Goal: Transaction & Acquisition: Purchase product/service

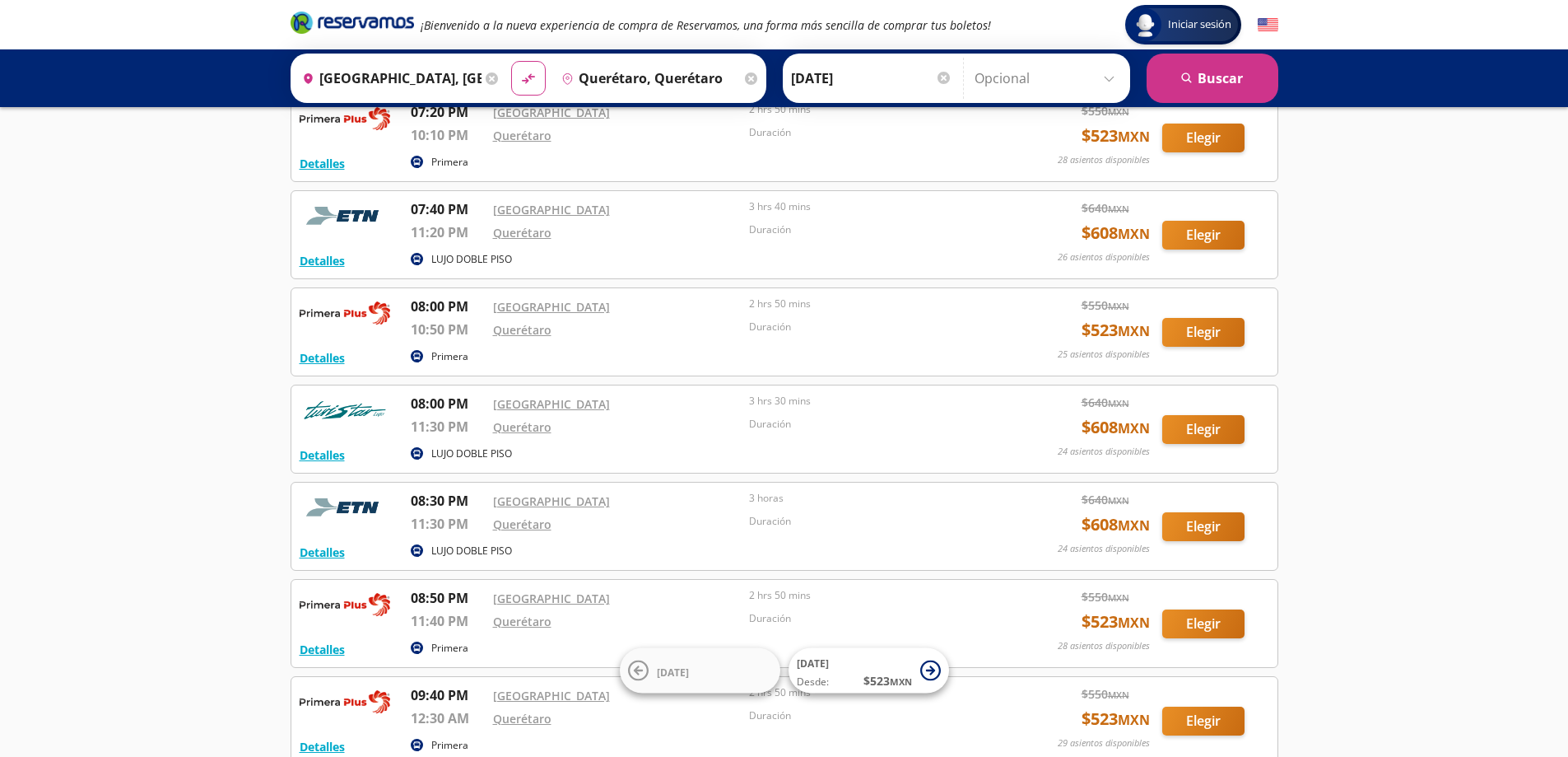
scroll to position [2271, 0]
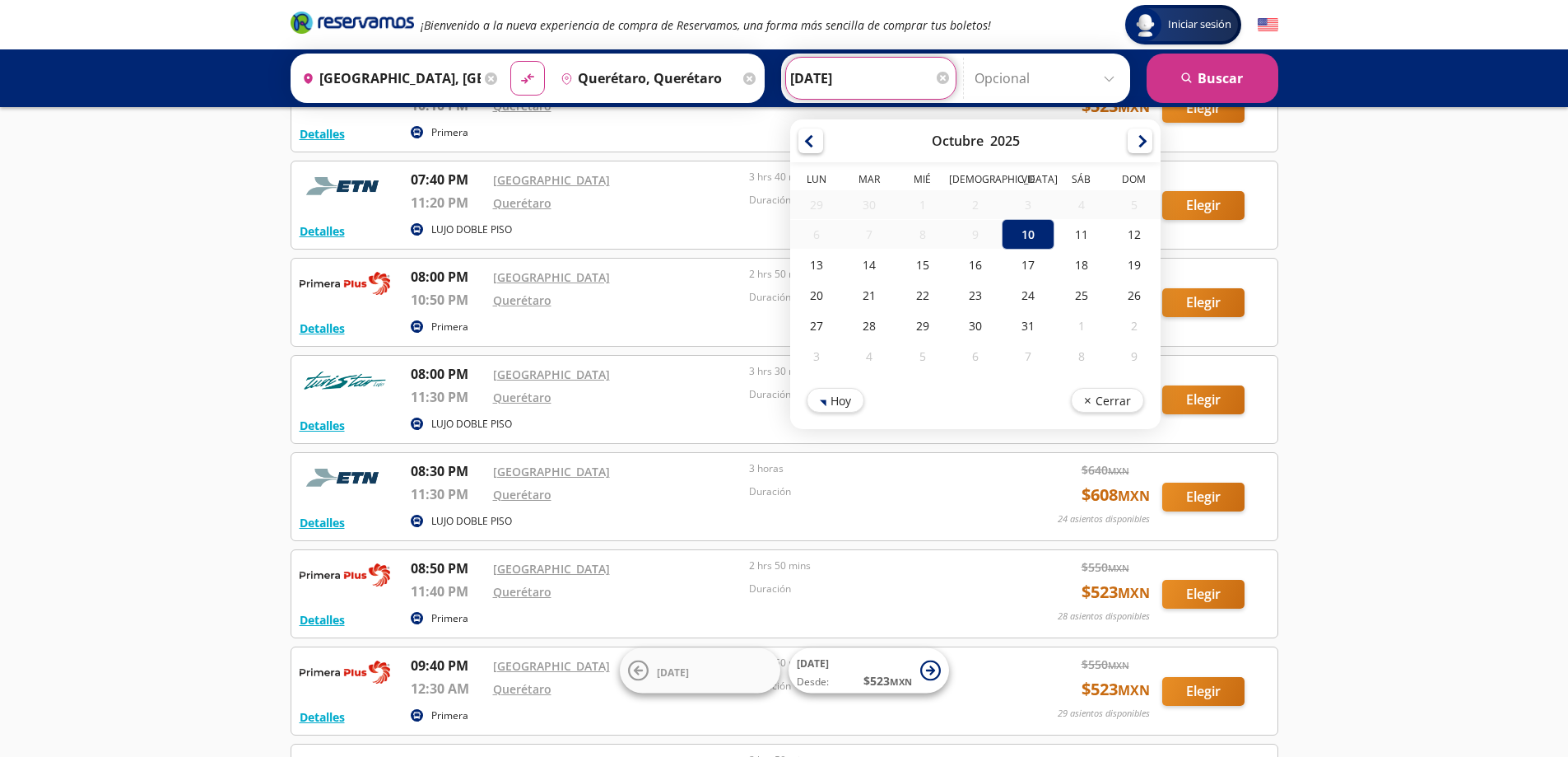
click at [880, 89] on input "[DATE]" at bounding box center [871, 77] width 161 height 41
click at [1023, 237] on div "10" at bounding box center [1028, 234] width 53 height 30
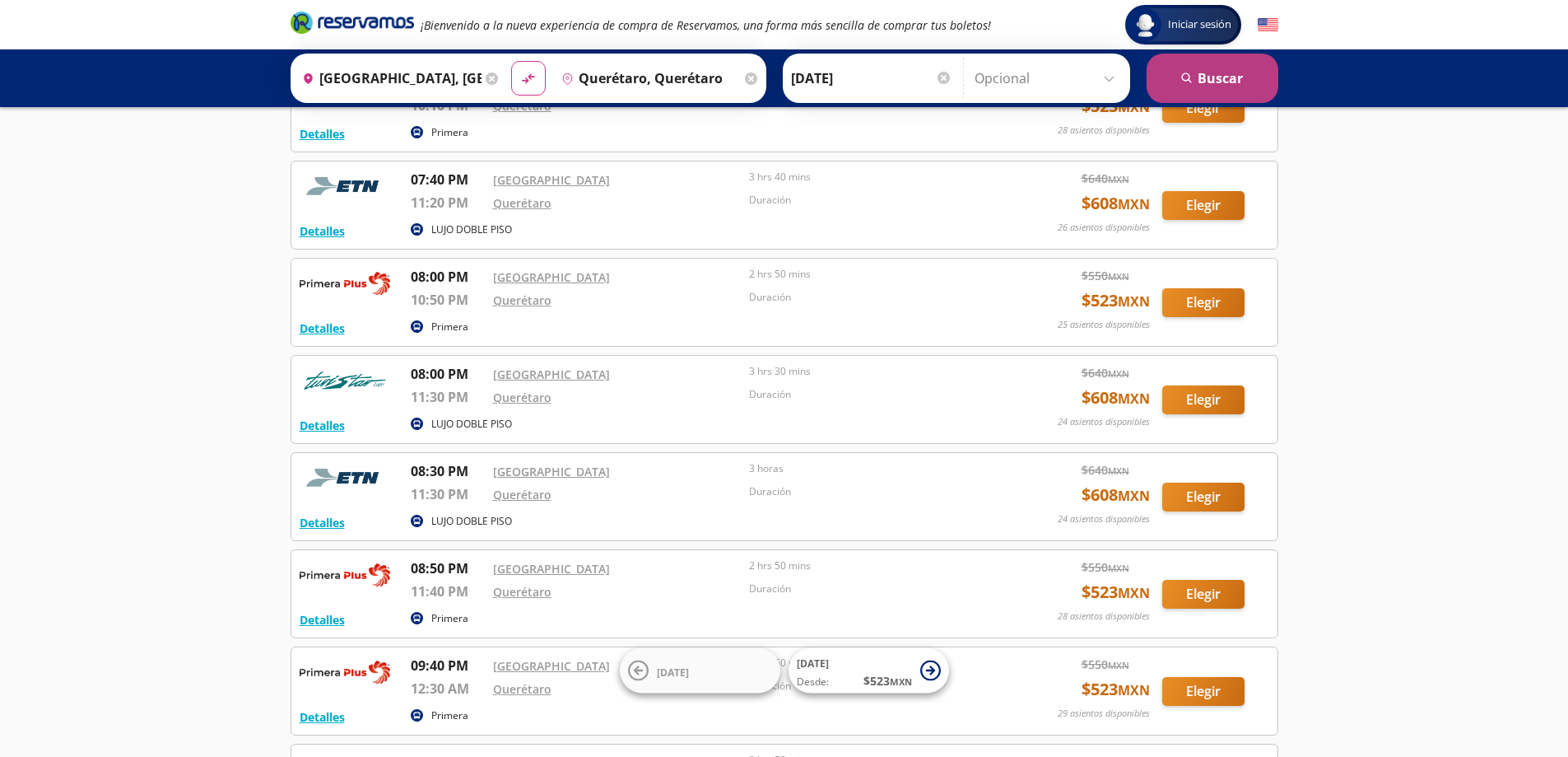
click at [1194, 87] on button "search Buscar" at bounding box center [1213, 78] width 132 height 49
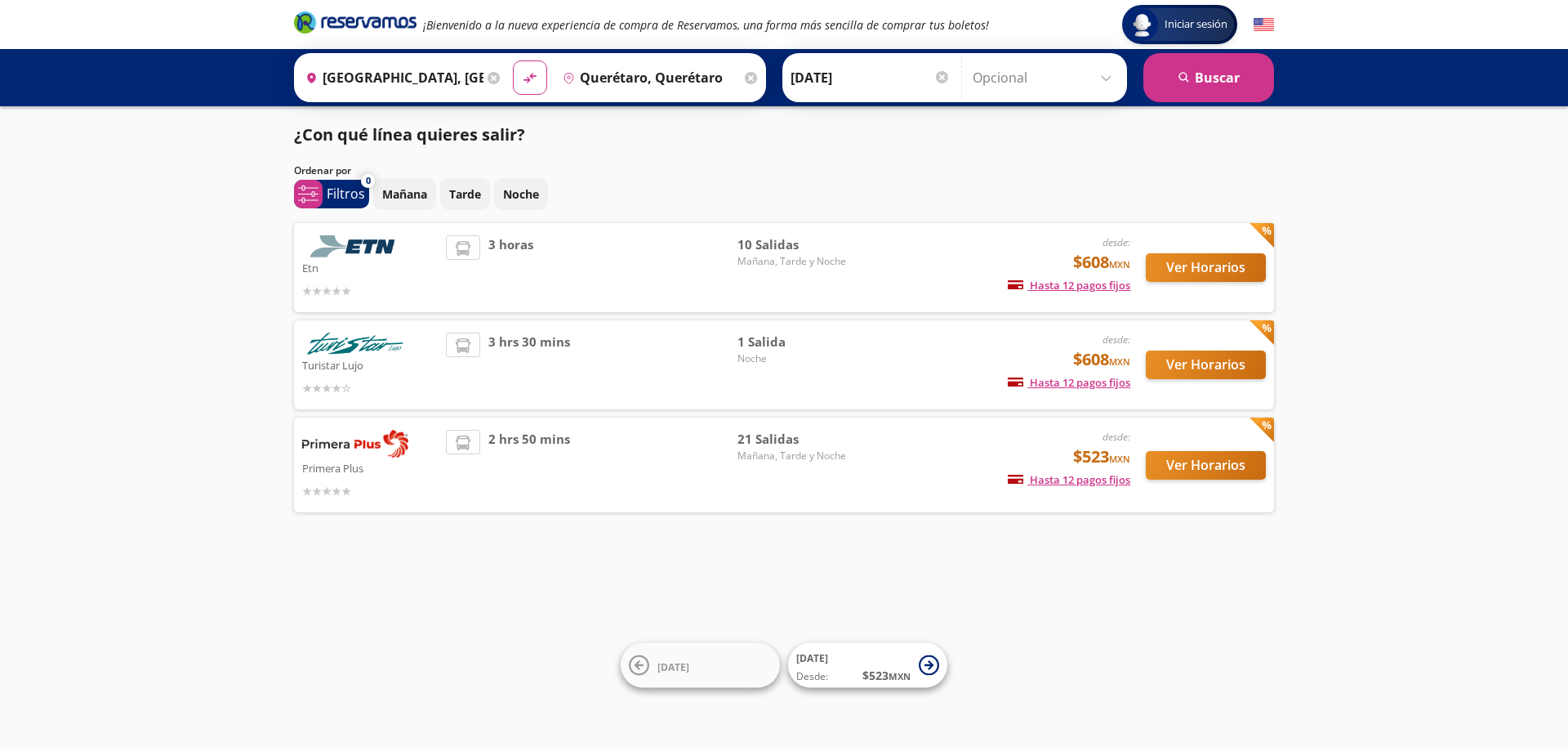
click at [326, 446] on img at bounding box center [354, 443] width 106 height 28
click at [1202, 466] on button "Ver Horarios" at bounding box center [1206, 465] width 120 height 28
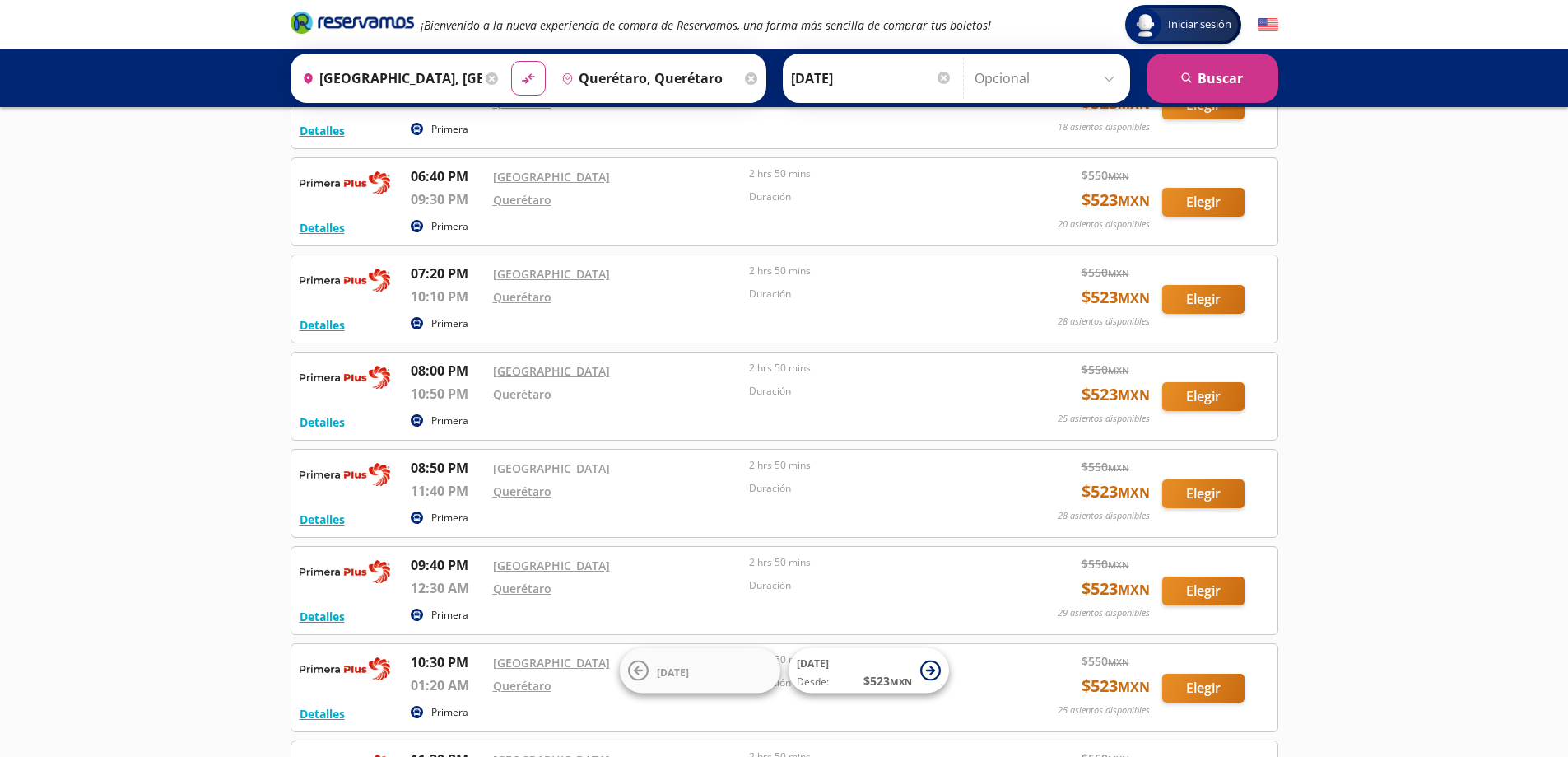
scroll to position [1564, 0]
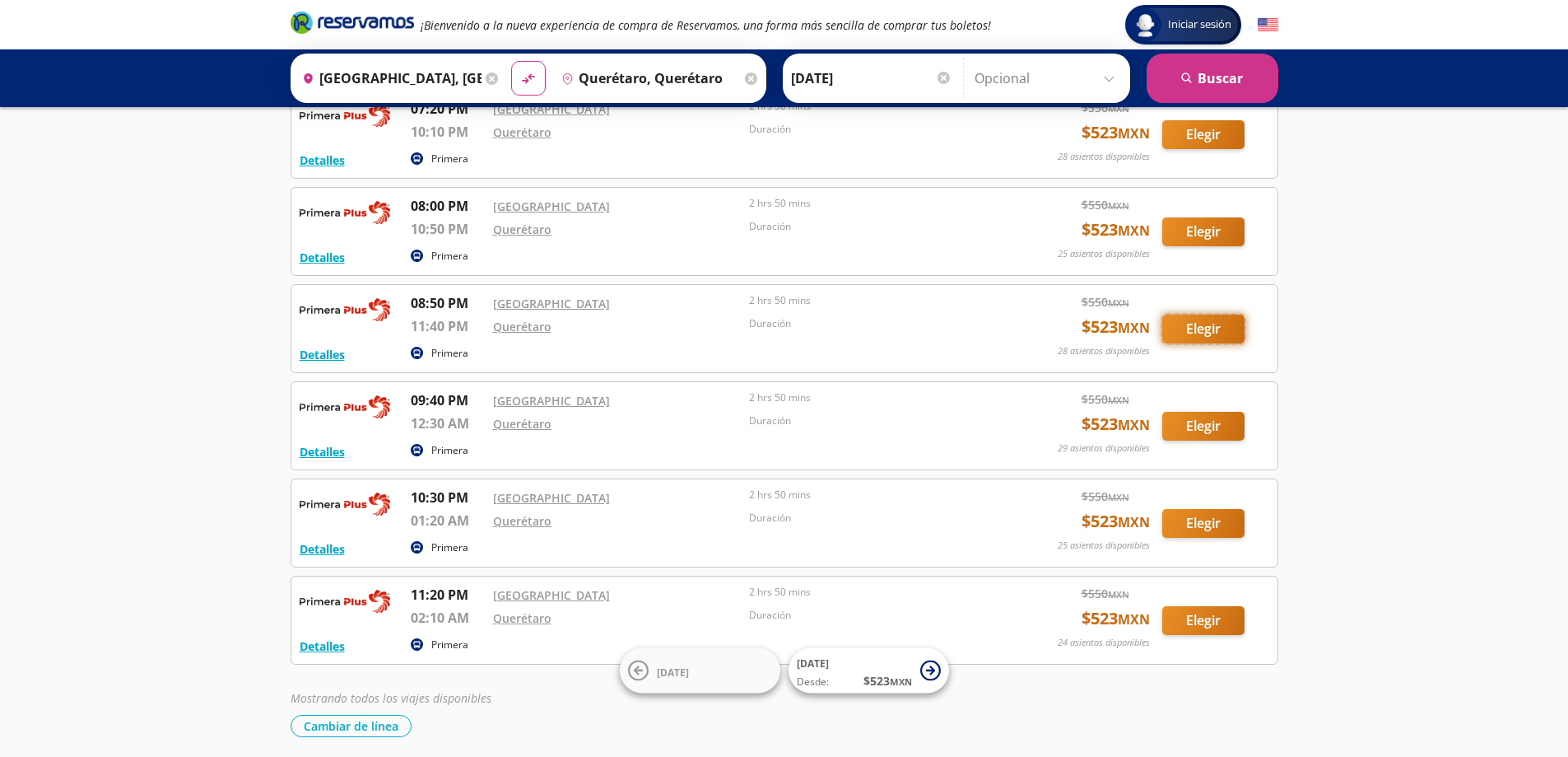
click at [1184, 324] on button "Elegir" at bounding box center [1203, 329] width 82 height 29
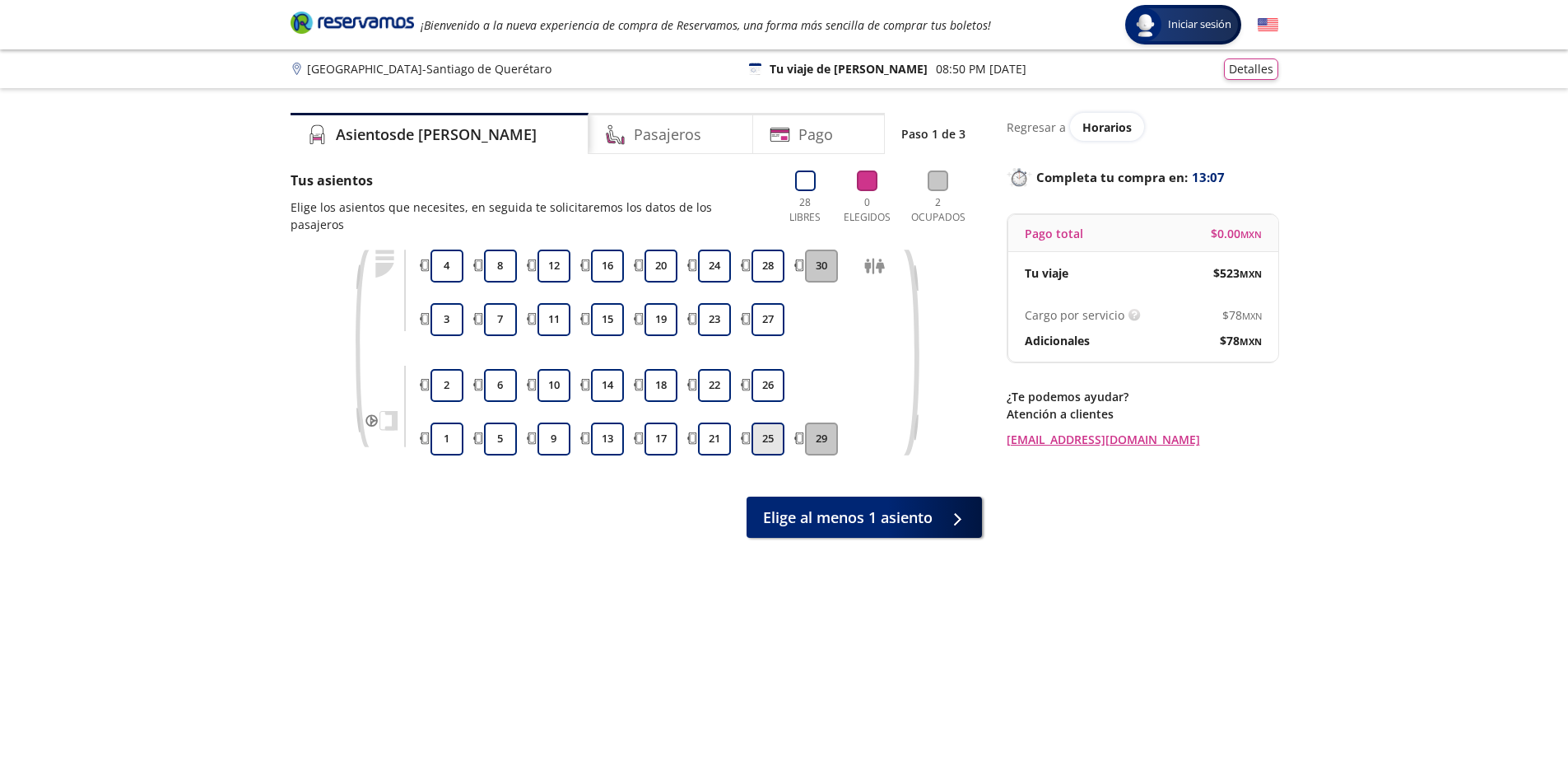
click at [777, 422] on button "25" at bounding box center [768, 439] width 33 height 33
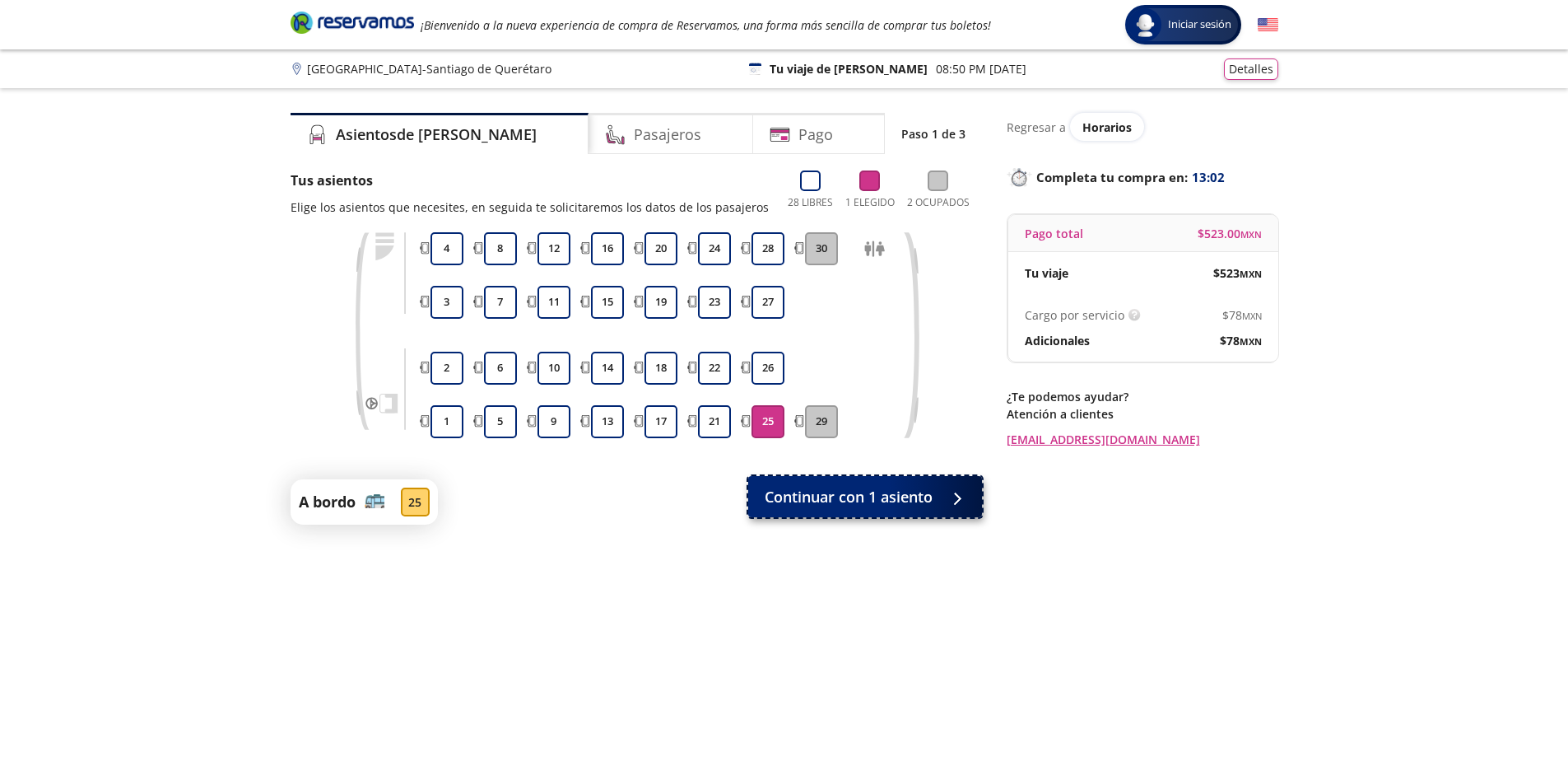
click at [901, 511] on button "Continuar con 1 asiento" at bounding box center [865, 496] width 234 height 41
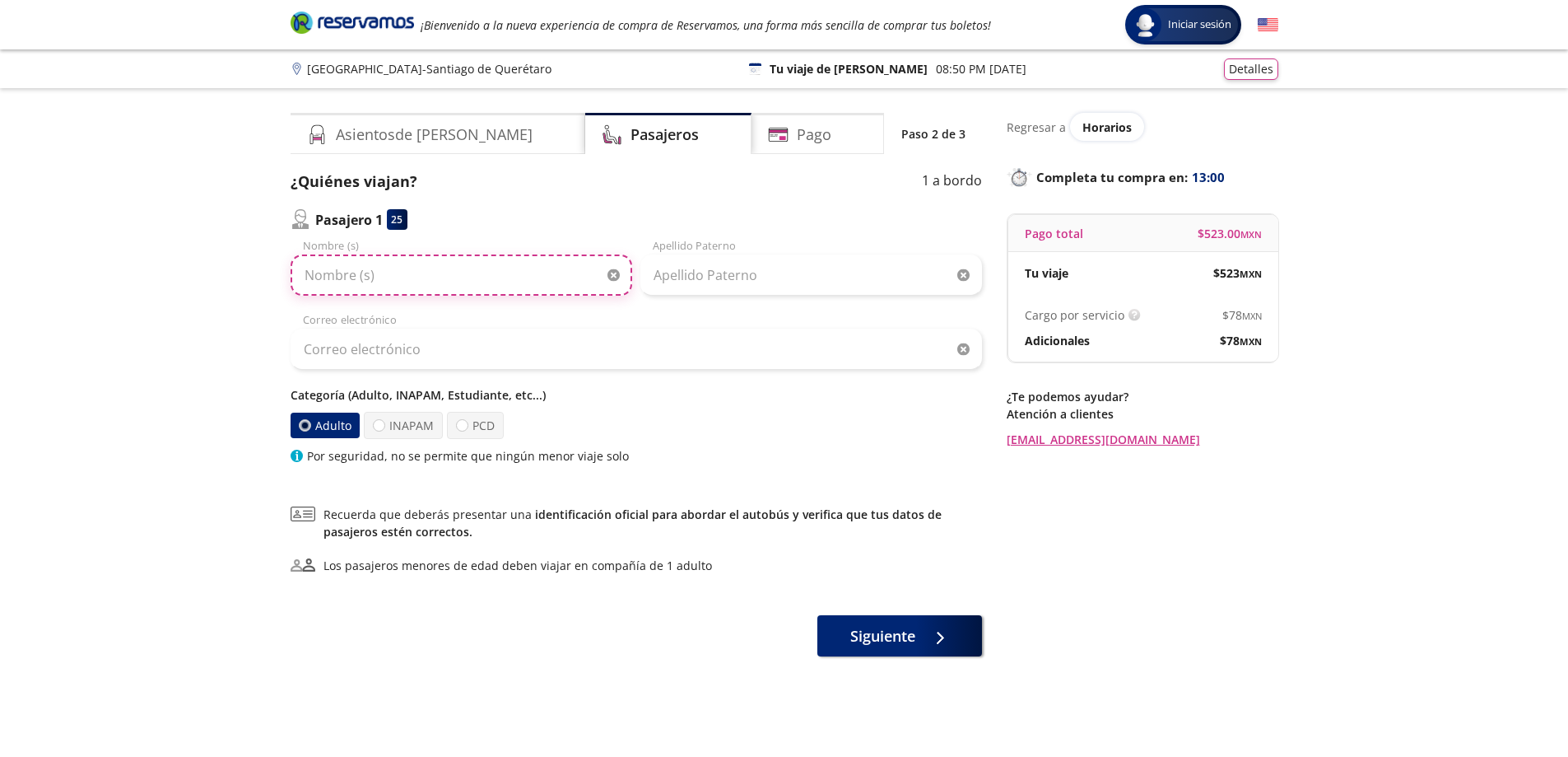
click at [391, 281] on input "Nombre (s)" at bounding box center [461, 274] width 342 height 41
type input "Rodrigo"
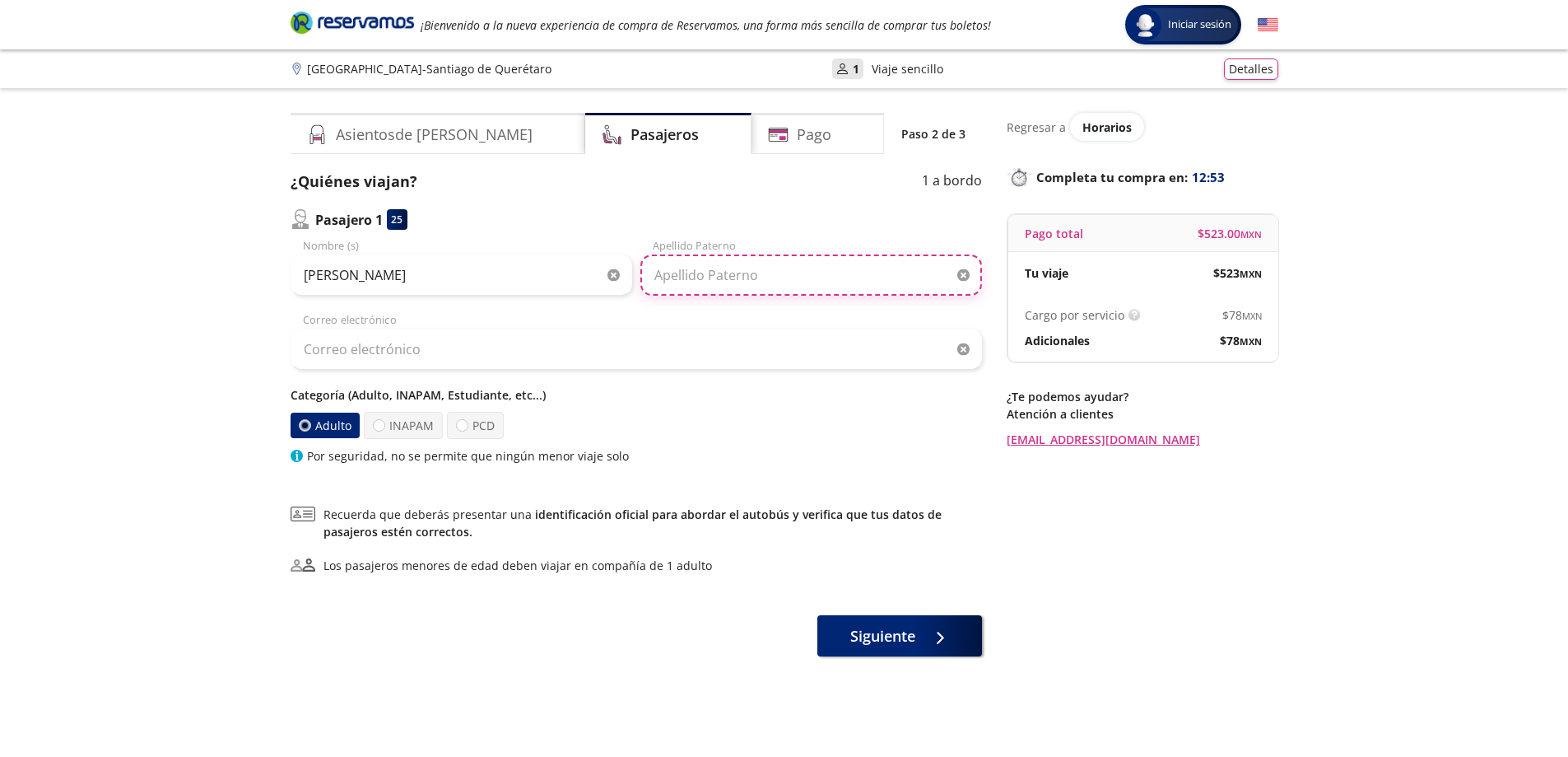
click at [689, 280] on input "Apellido Paterno" at bounding box center [811, 274] width 342 height 41
type input "Reyes"
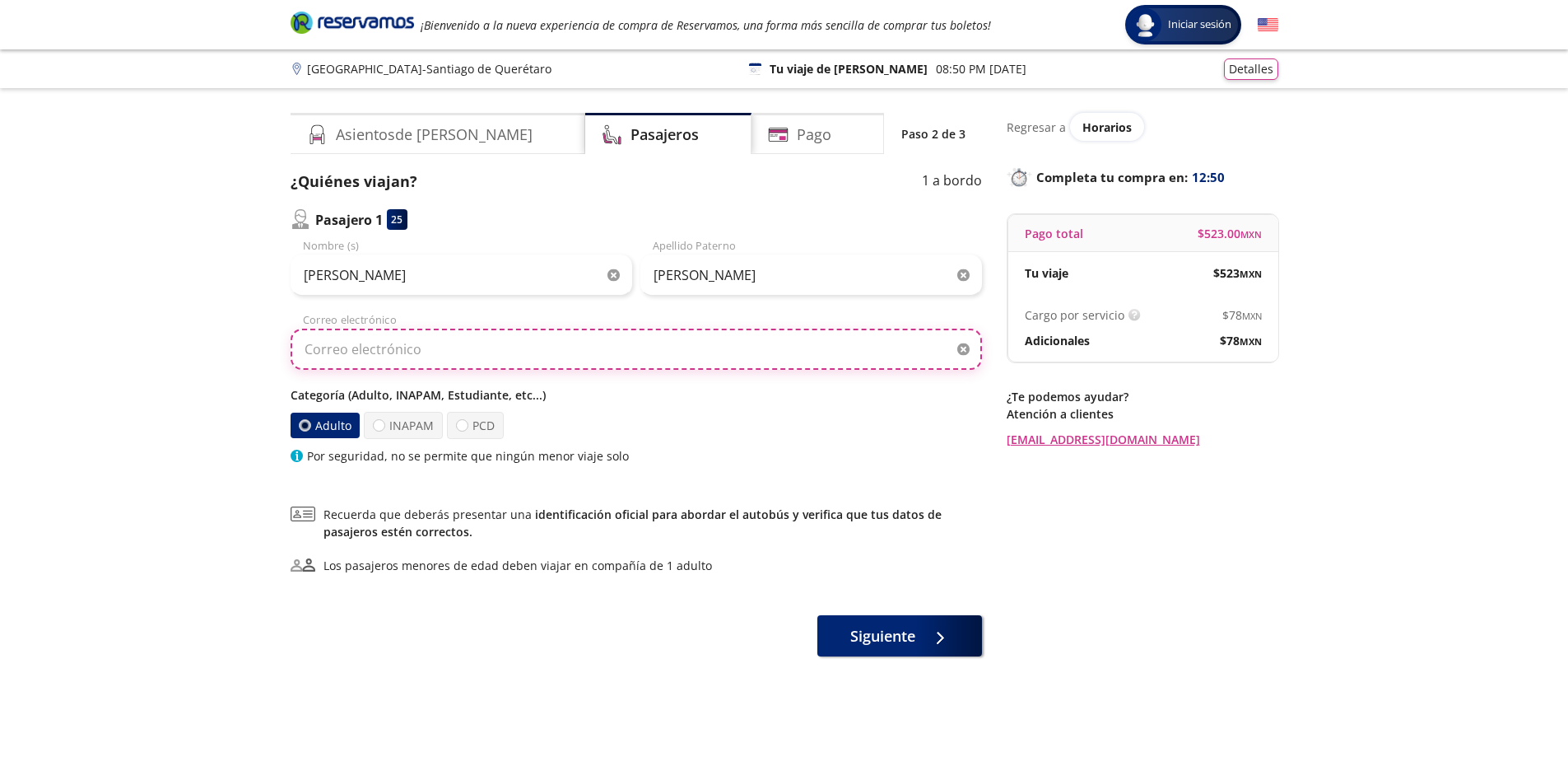
click at [432, 357] on input "Correo electrónico" at bounding box center [636, 349] width 692 height 41
type input "arq_maul33mx@hotmail.com"
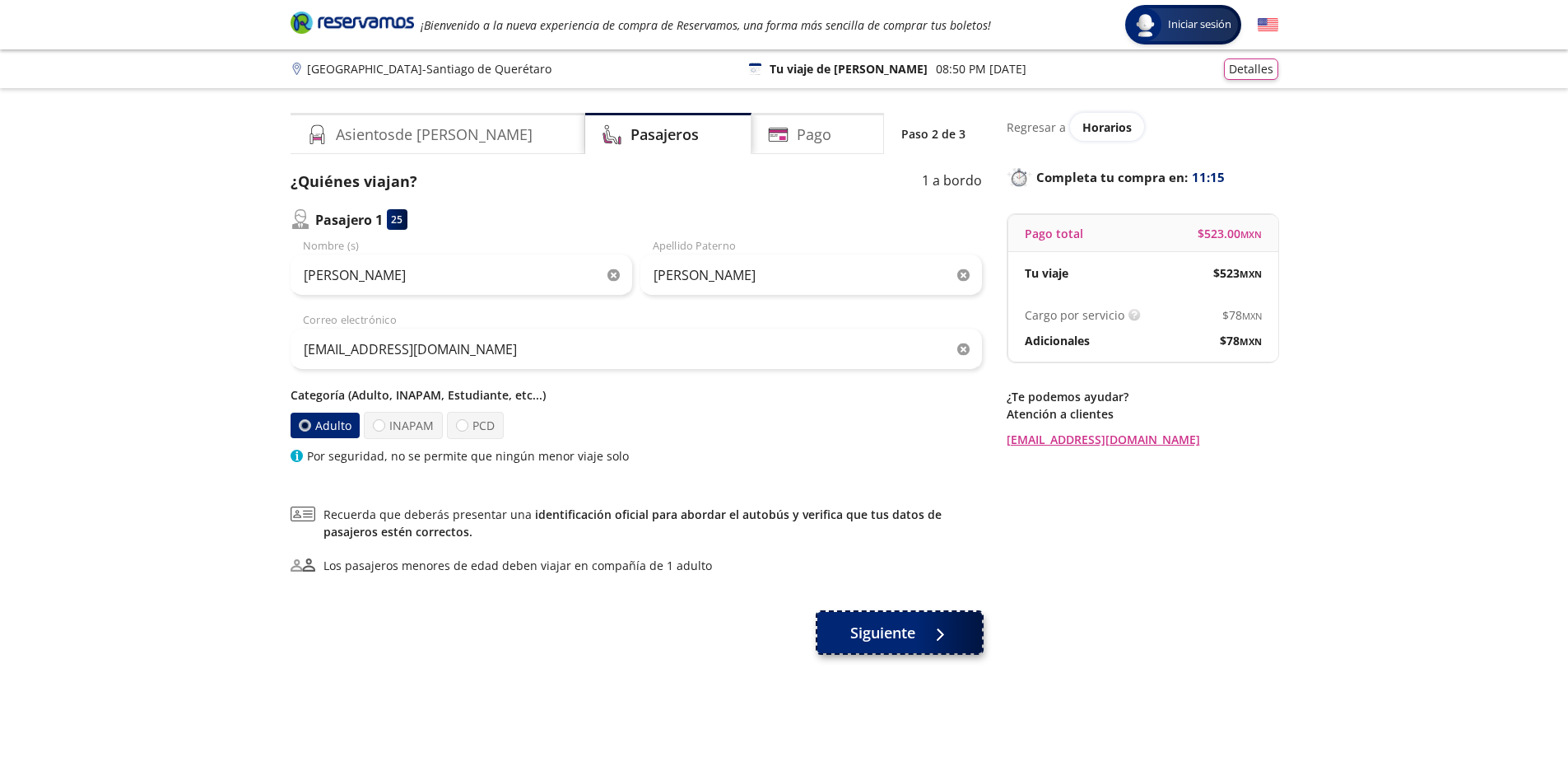
click at [896, 640] on span "Siguiente" at bounding box center [882, 633] width 65 height 23
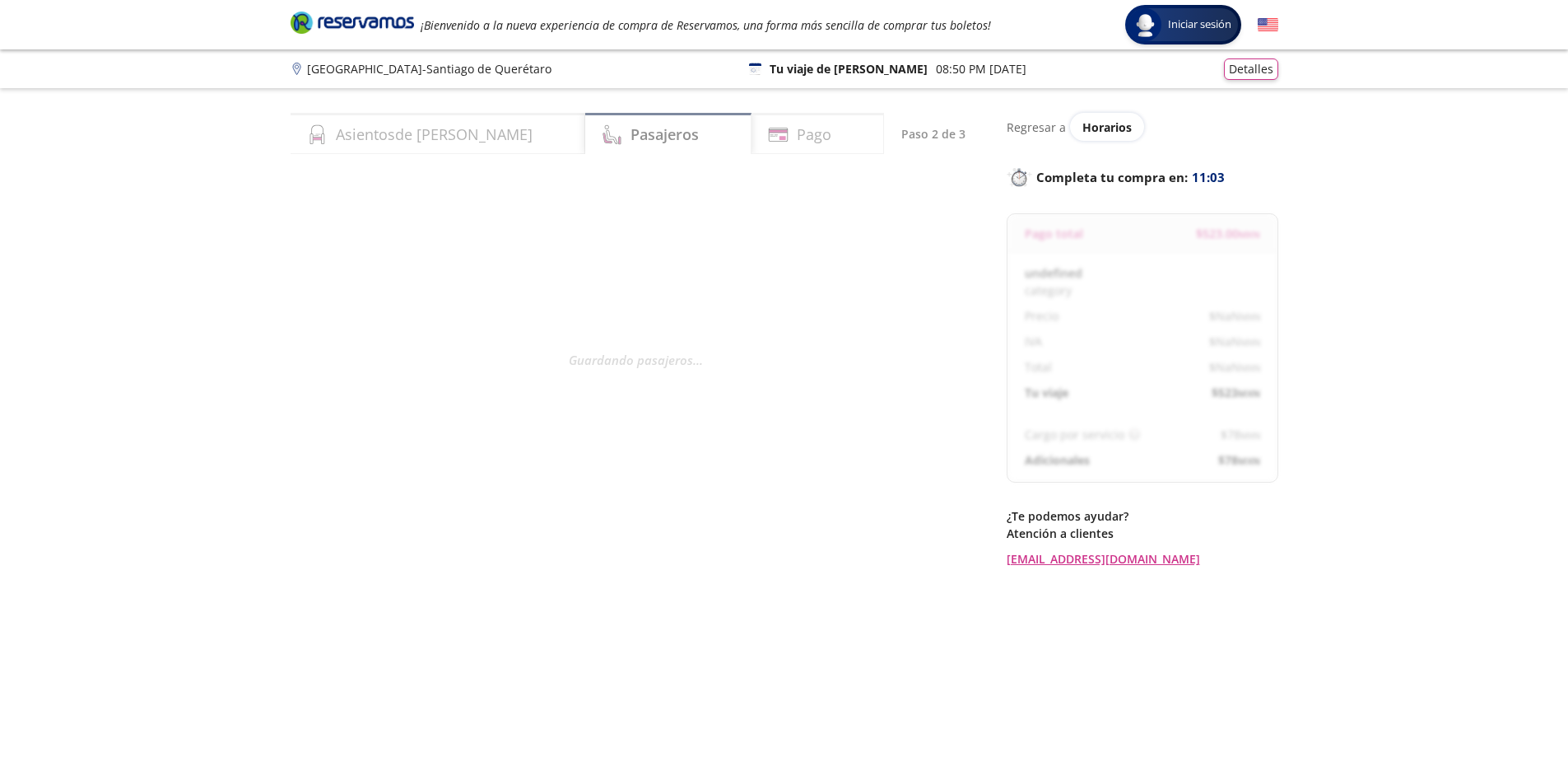
select select "MX"
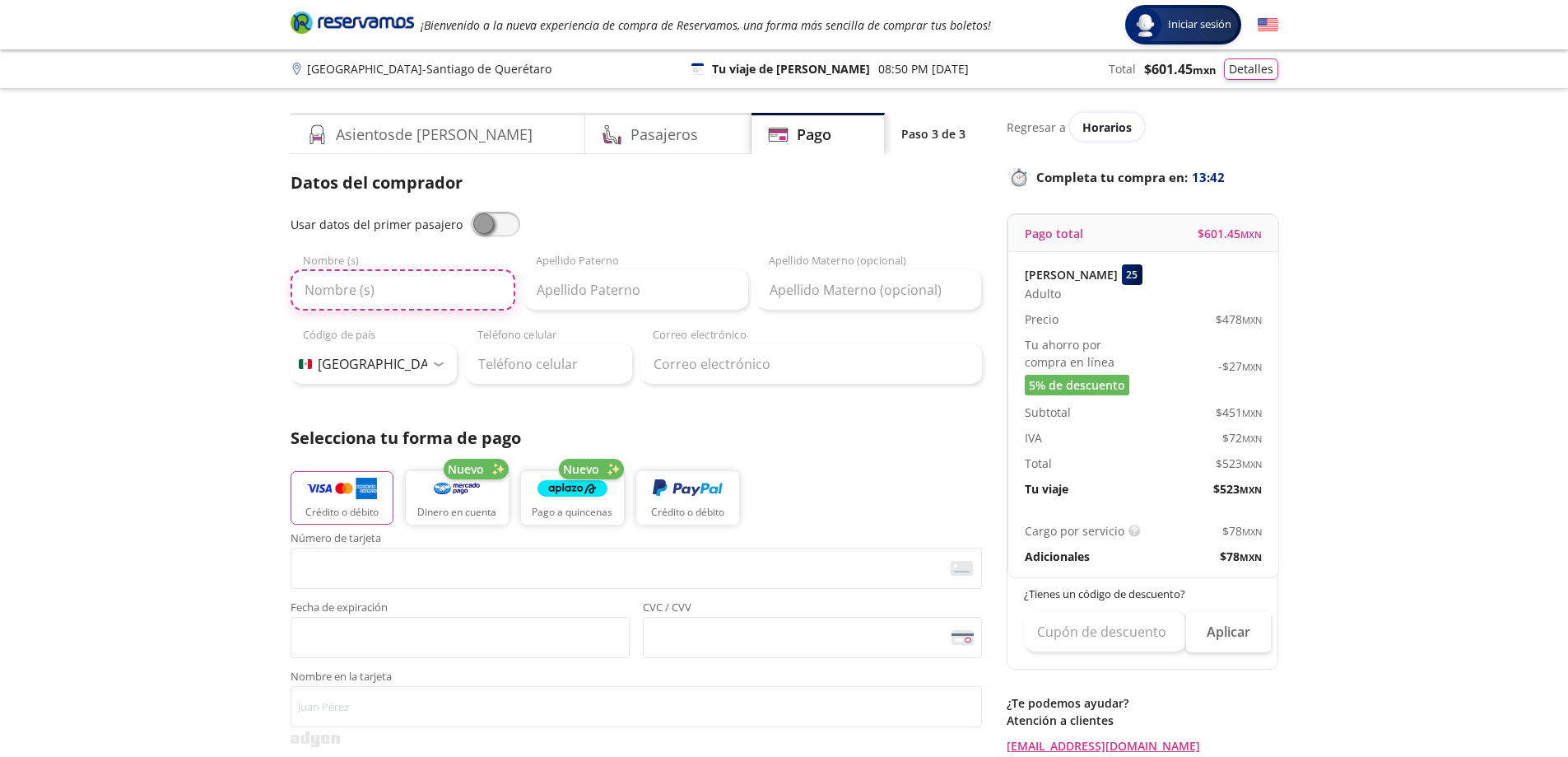
click at [360, 285] on input "Nombre (s)" at bounding box center [402, 289] width 224 height 41
type input "Mauricio"
click at [621, 299] on input "Apellido Paterno" at bounding box center [635, 289] width 224 height 41
type input "Lopez"
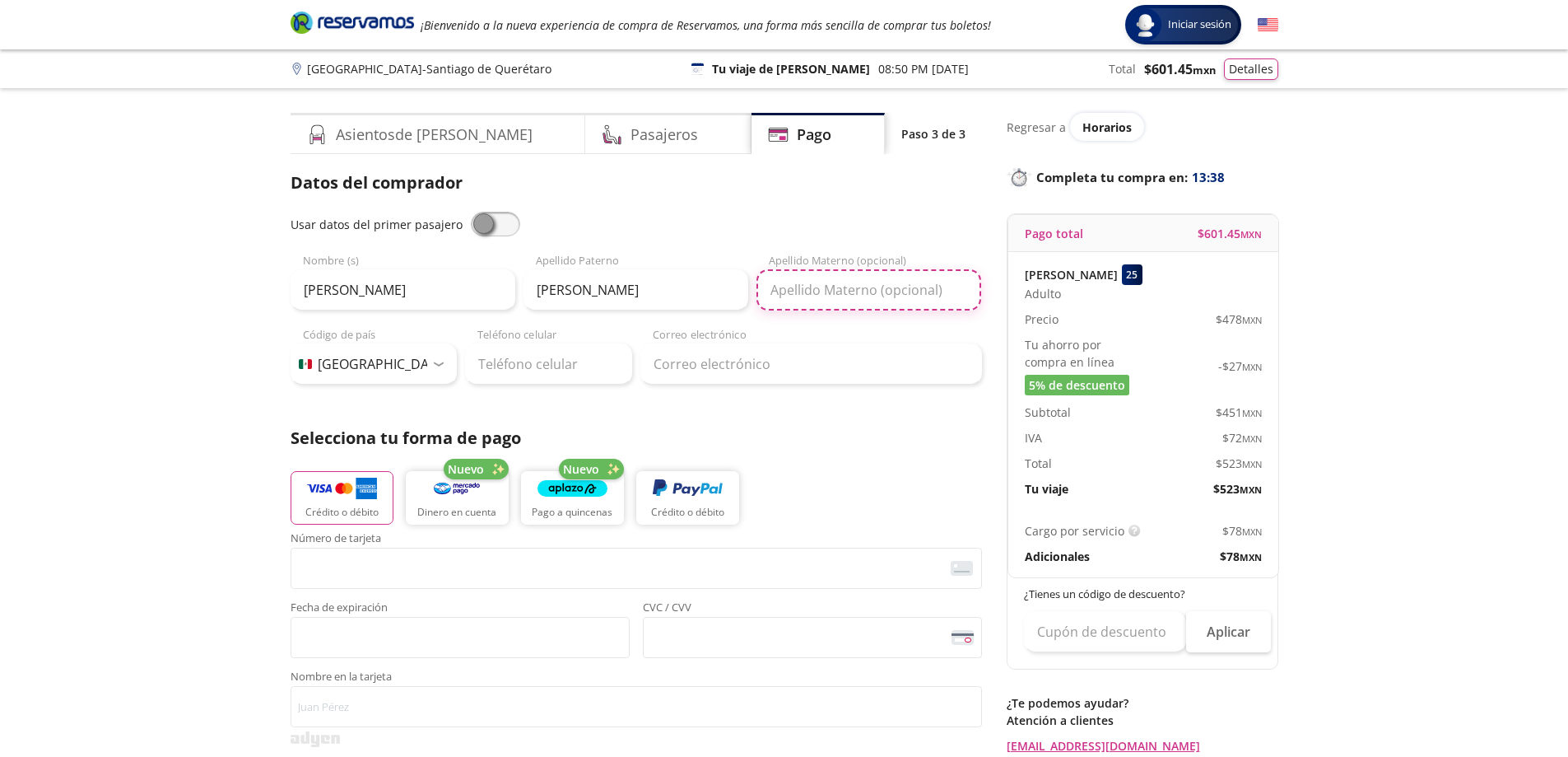
click at [818, 286] on input "Apellido Materno (opcional)" at bounding box center [869, 289] width 224 height 41
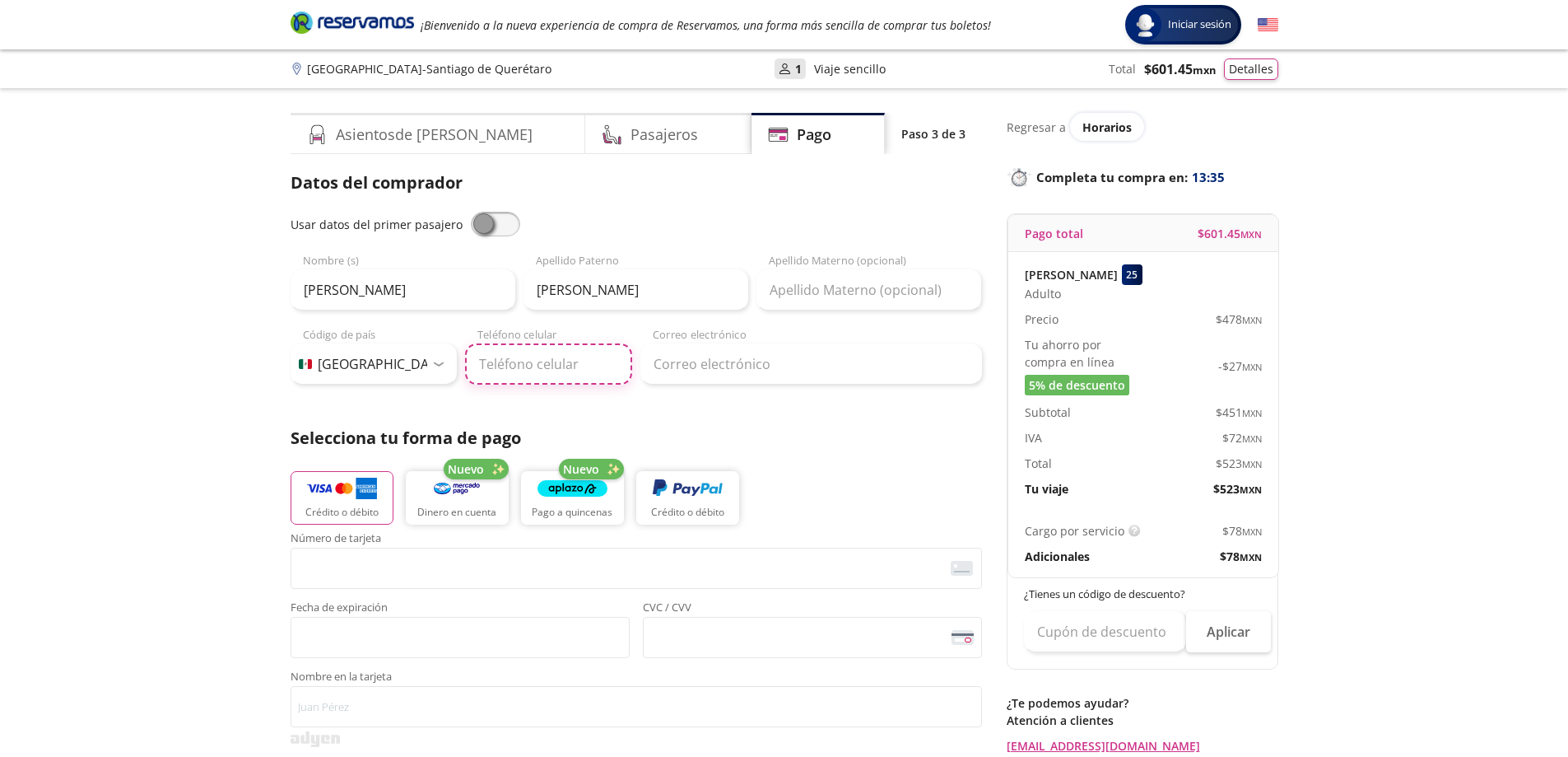
click at [547, 369] on input "Teléfono celular" at bounding box center [548, 363] width 167 height 41
type input "55 6196 6640"
click at [759, 357] on input "Correo electrónico" at bounding box center [811, 363] width 342 height 41
type input "arq_maul33mx@hotmail.com"
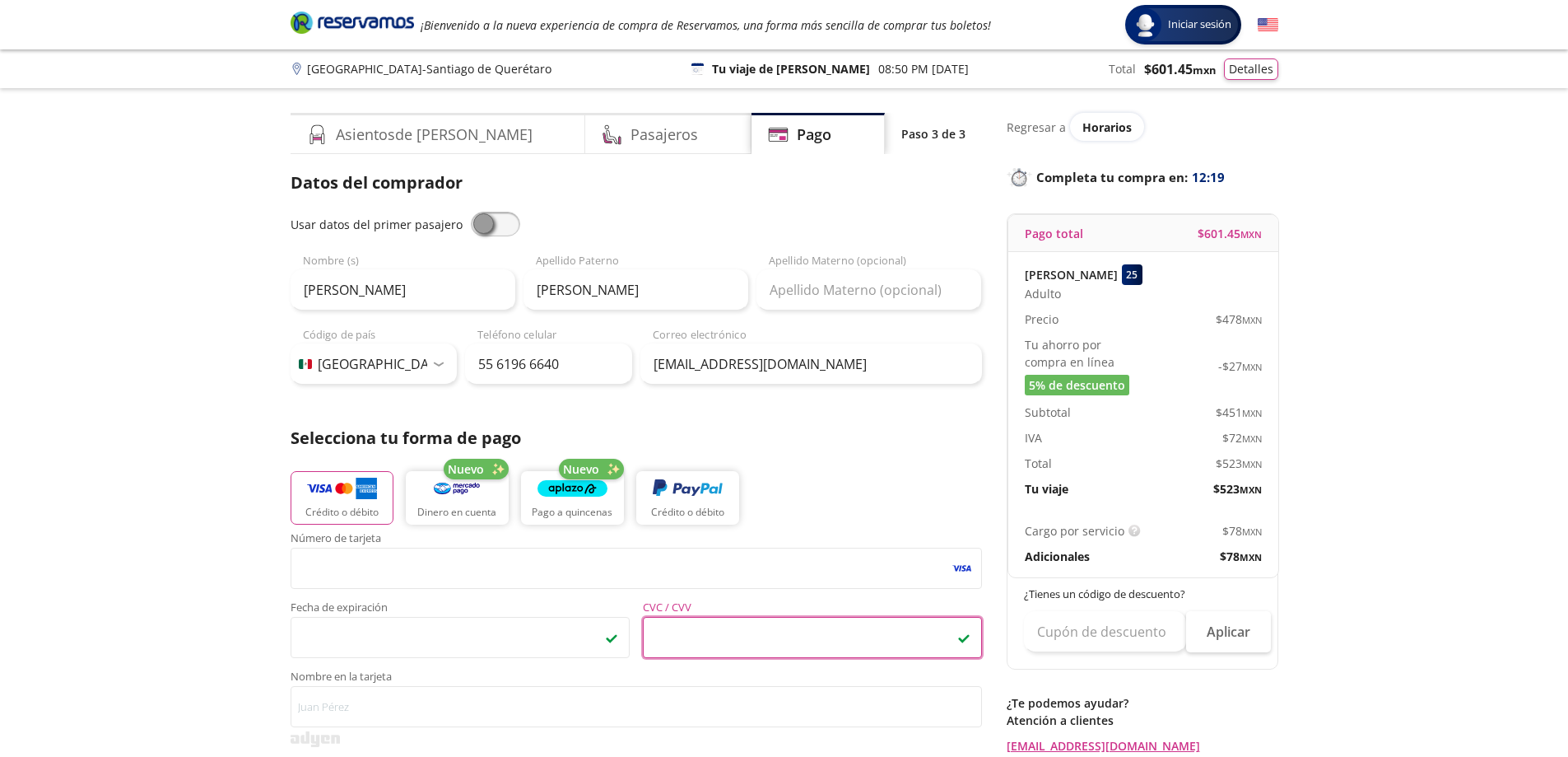
scroll to position [82, 0]
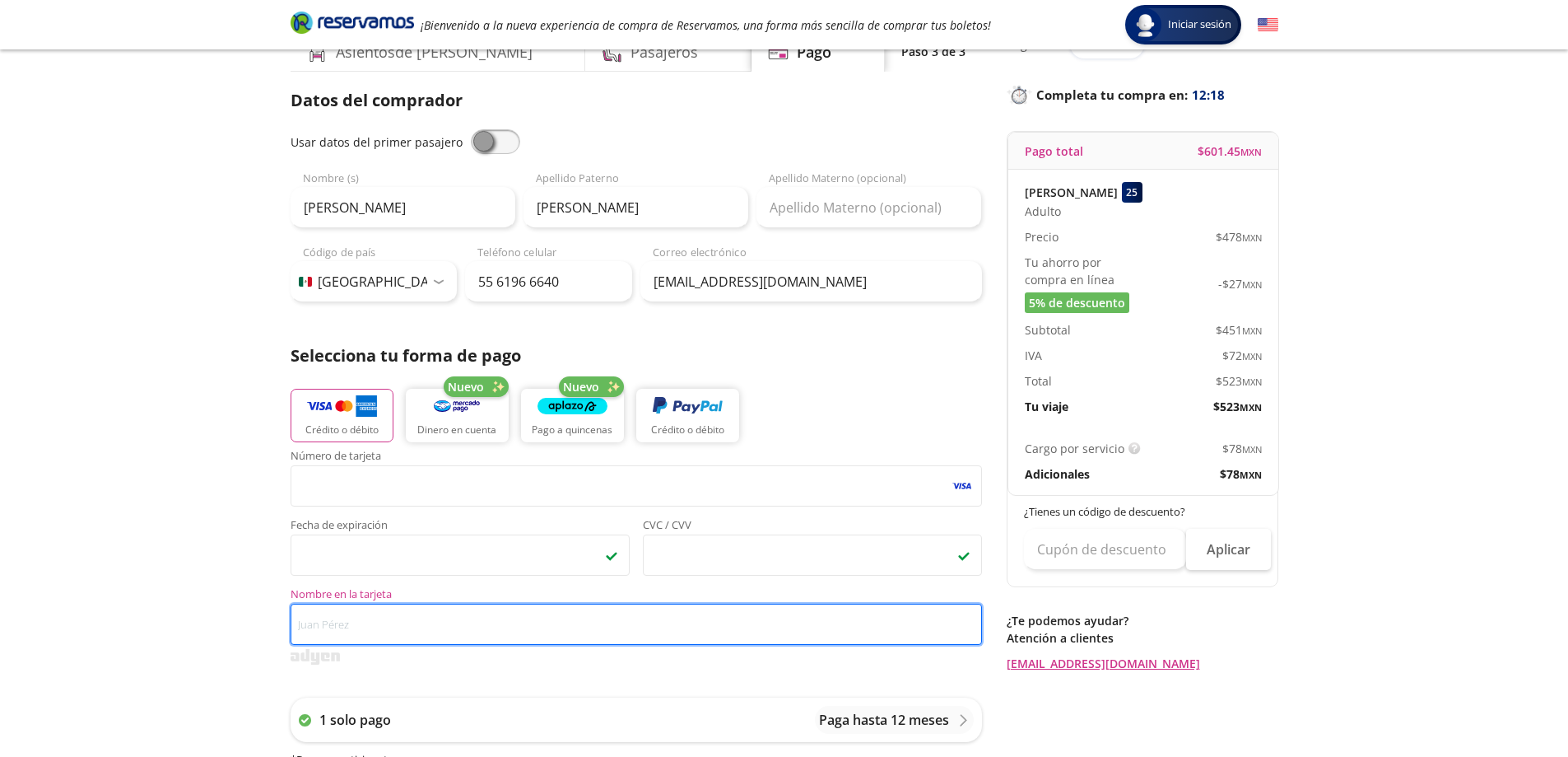
click at [398, 628] on input "Nombre en la tarjeta" at bounding box center [636, 623] width 692 height 41
type input "m"
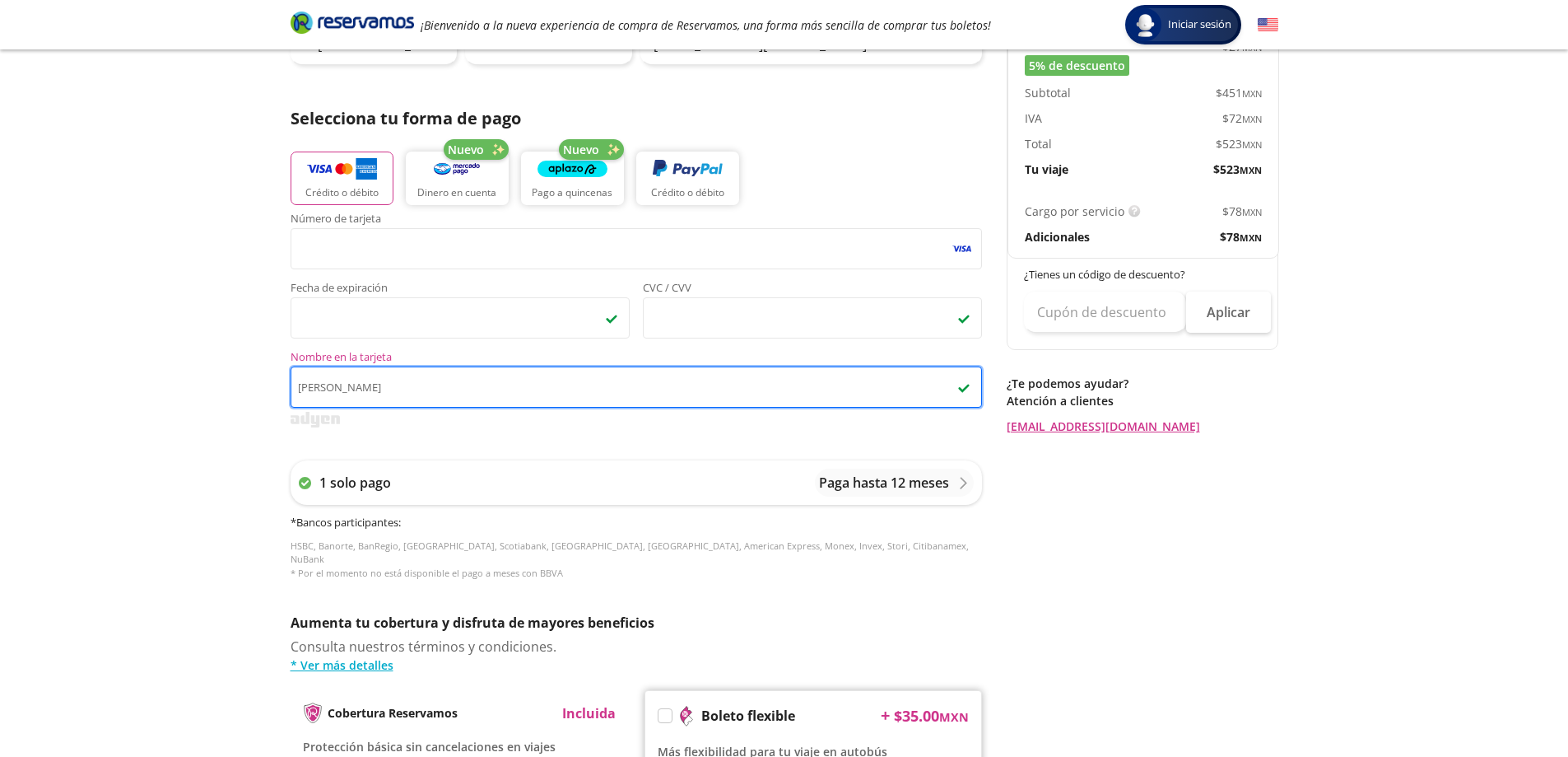
scroll to position [330, 0]
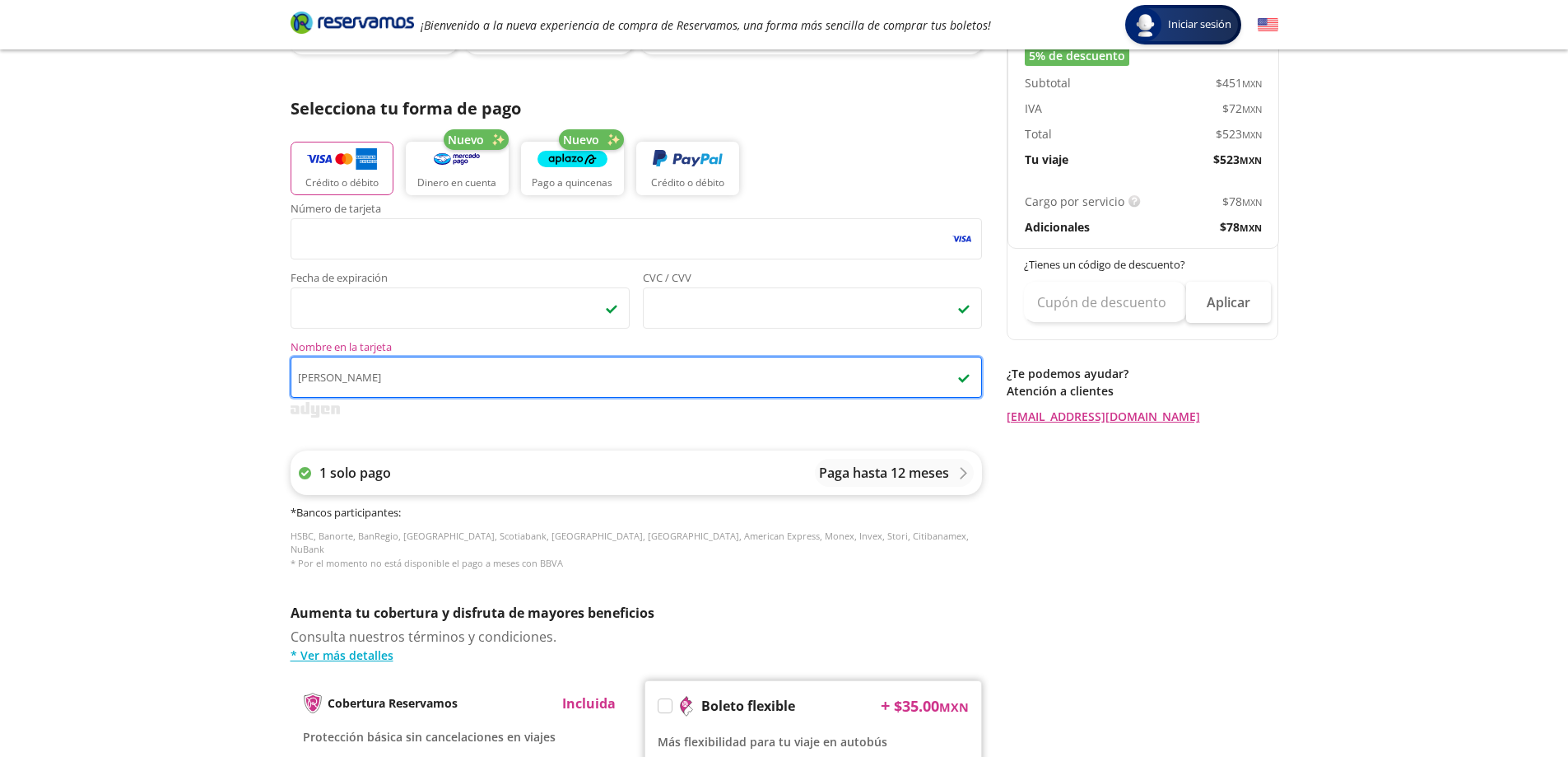
type input "Mauricio Lopez"
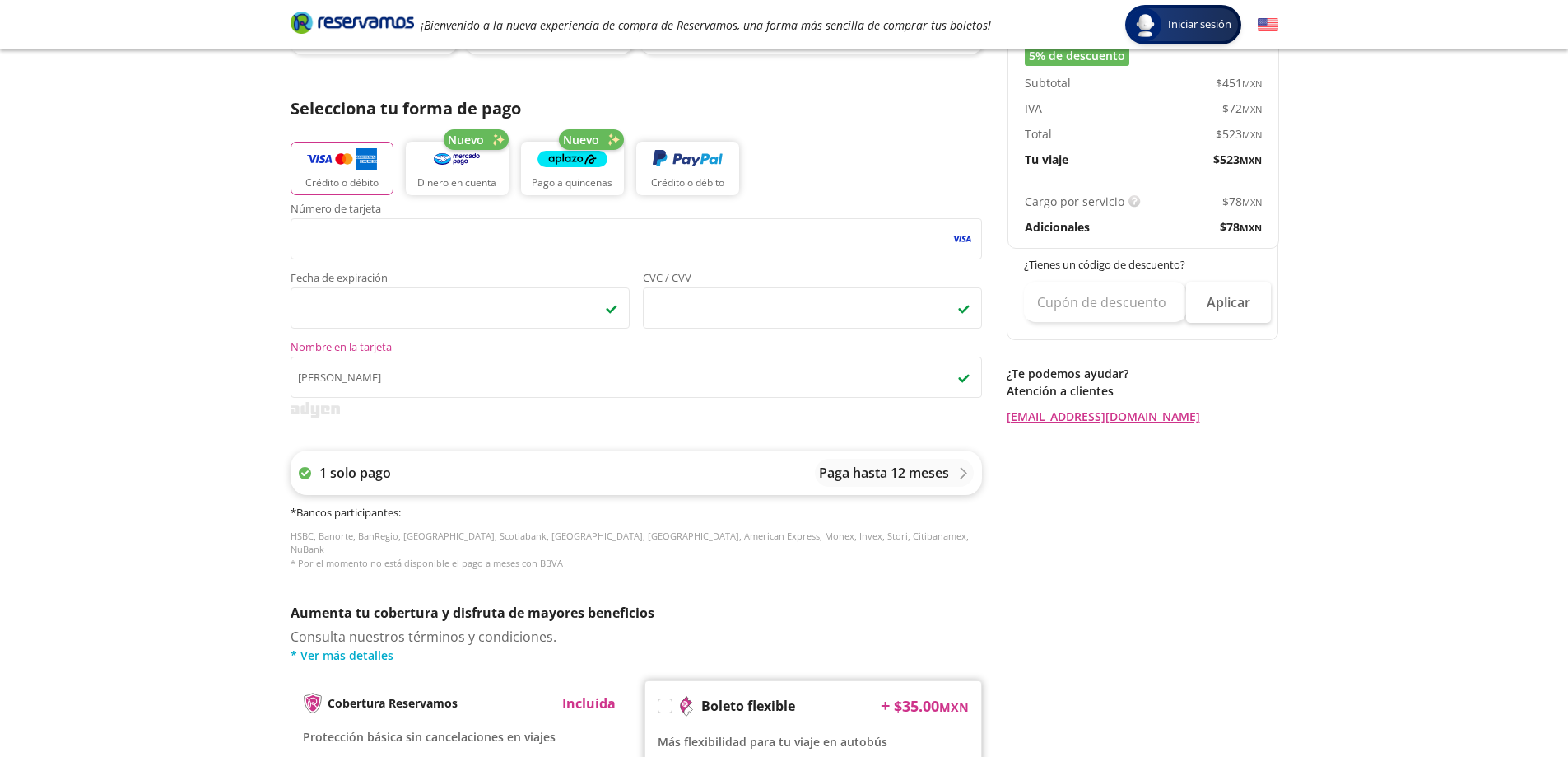
click at [918, 468] on p "Paga hasta 12 meses" at bounding box center [884, 473] width 130 height 20
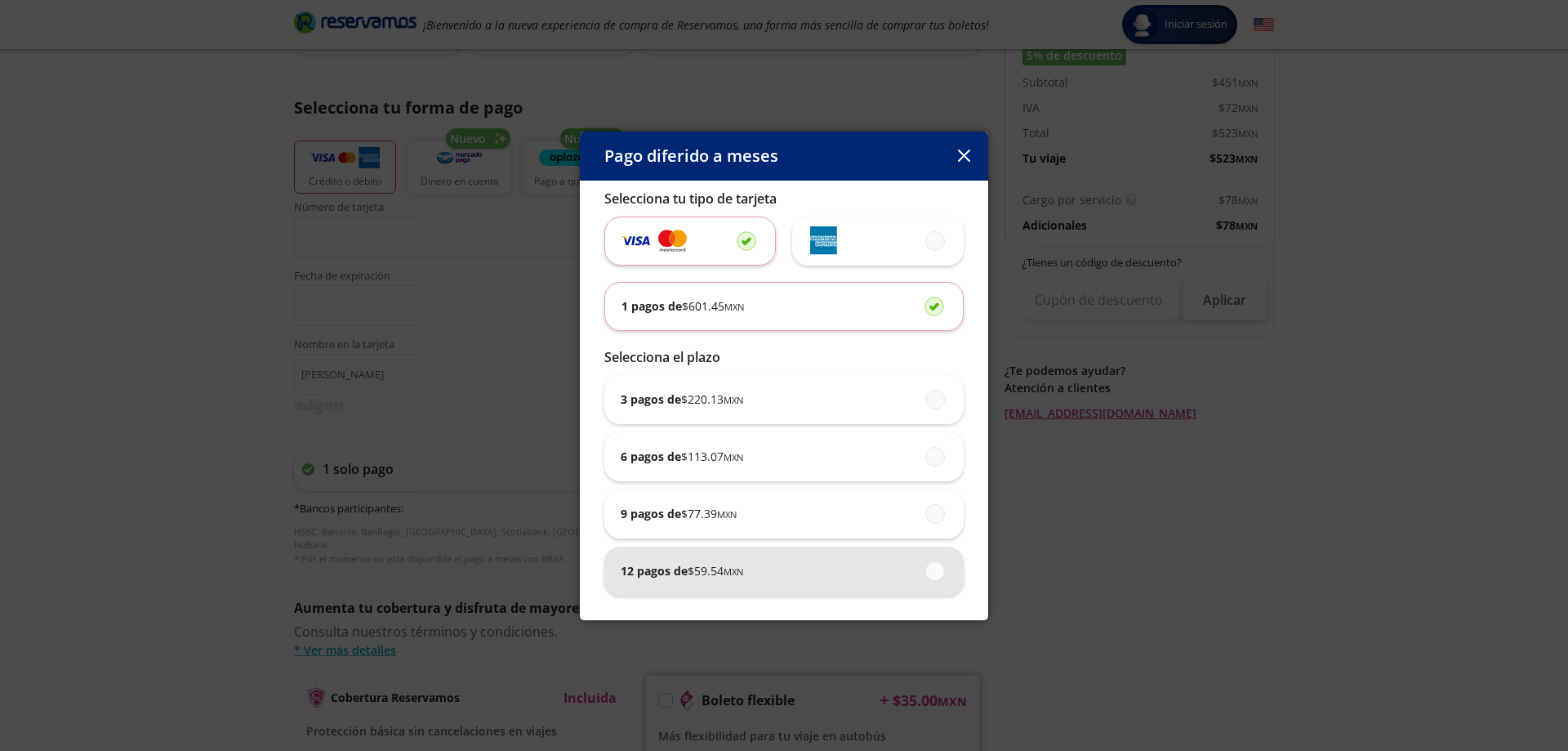
click at [722, 572] on span "$ 59.54 MXN" at bounding box center [716, 570] width 56 height 17
click at [925, 572] on input "12 pagos de $ 59.54 MXN" at bounding box center [931, 570] width 10 height 10
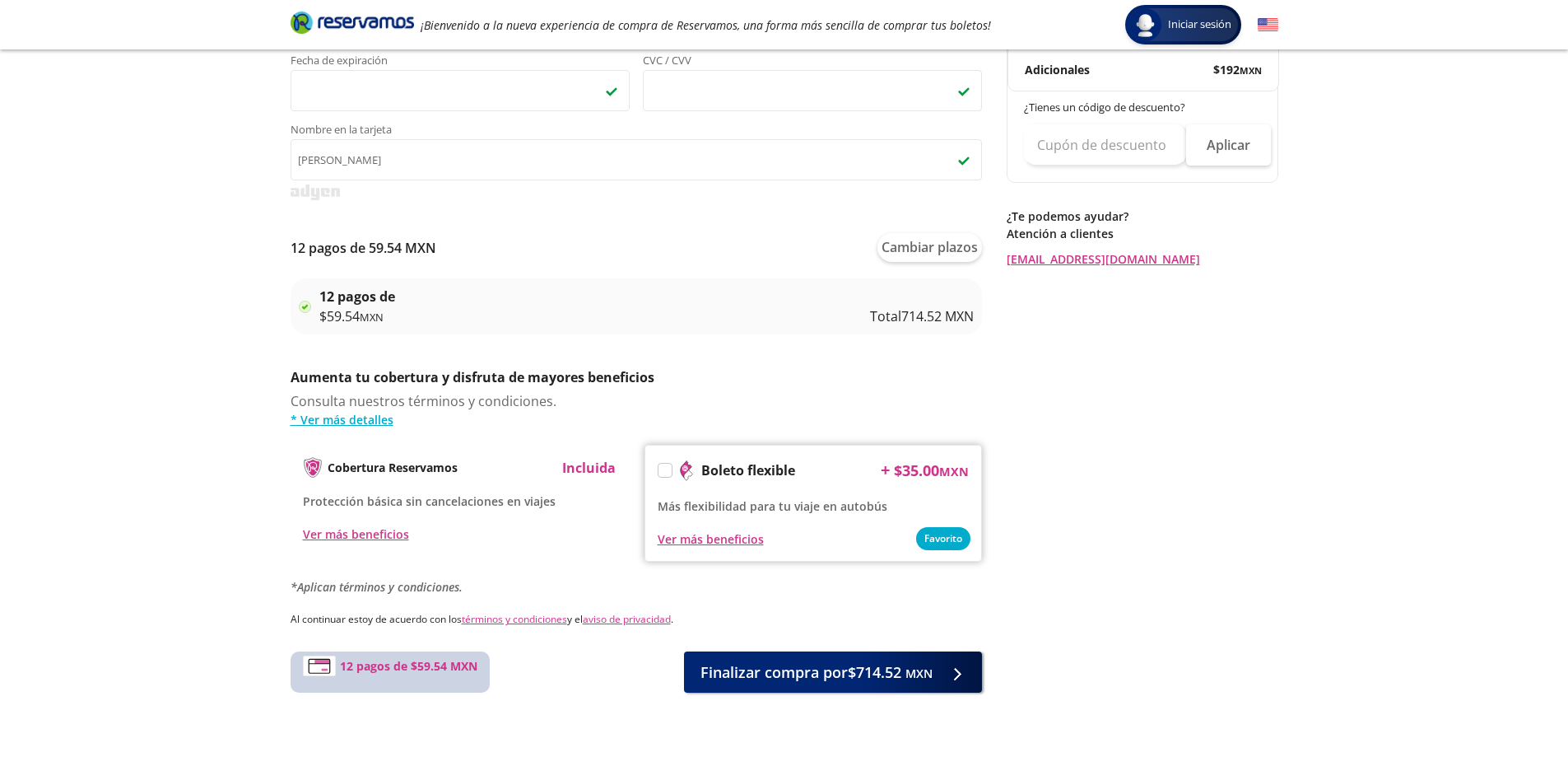
scroll to position [577, 0]
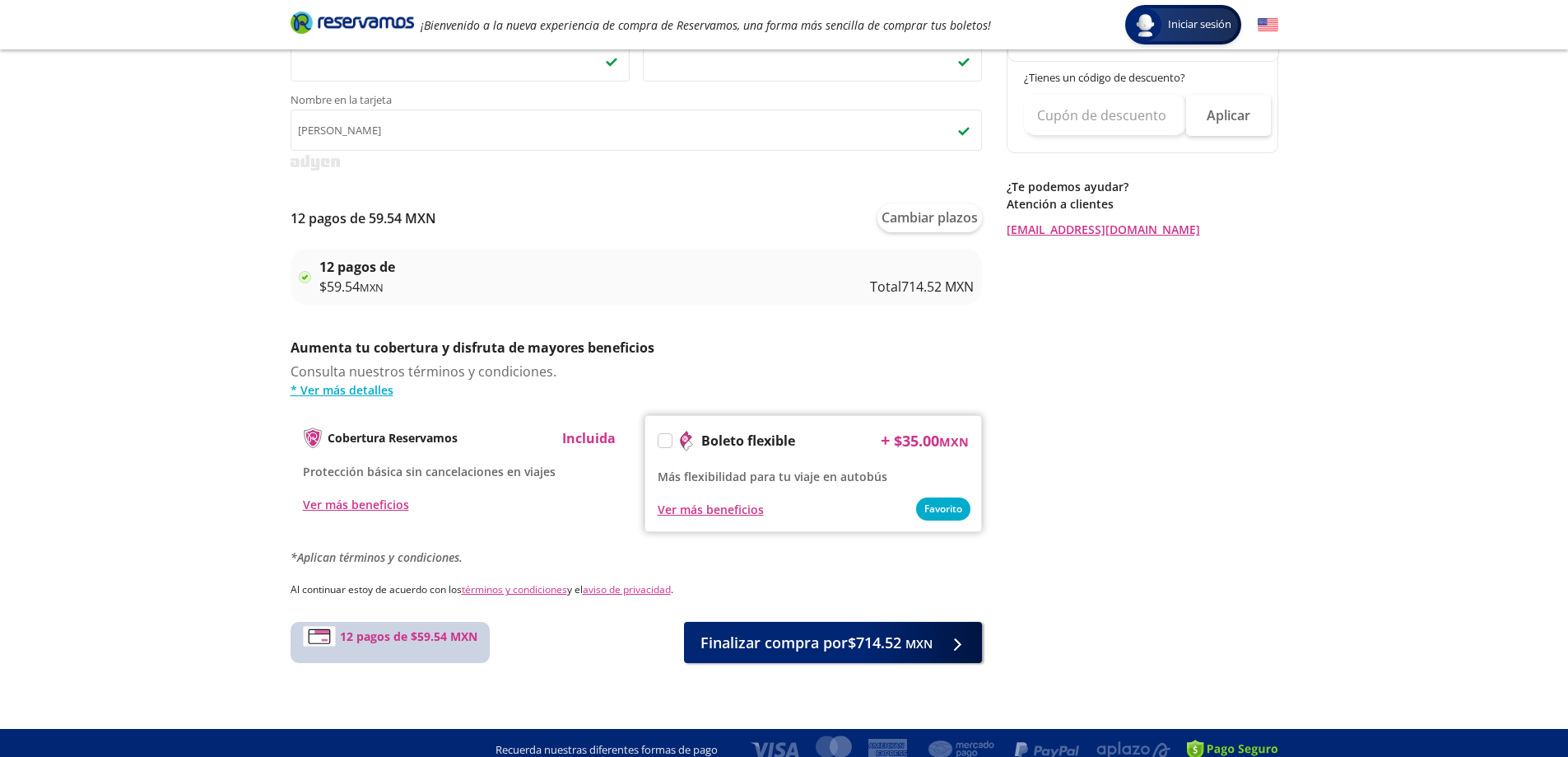
click at [524, 274] on div "12 pagos de $ 59.54 MXN Total 714.52 MXN" at bounding box center [646, 277] width 654 height 40
click at [839, 288] on div "12 pagos de $ 59.54 MXN Total 714.52 MXN" at bounding box center [646, 277] width 654 height 40
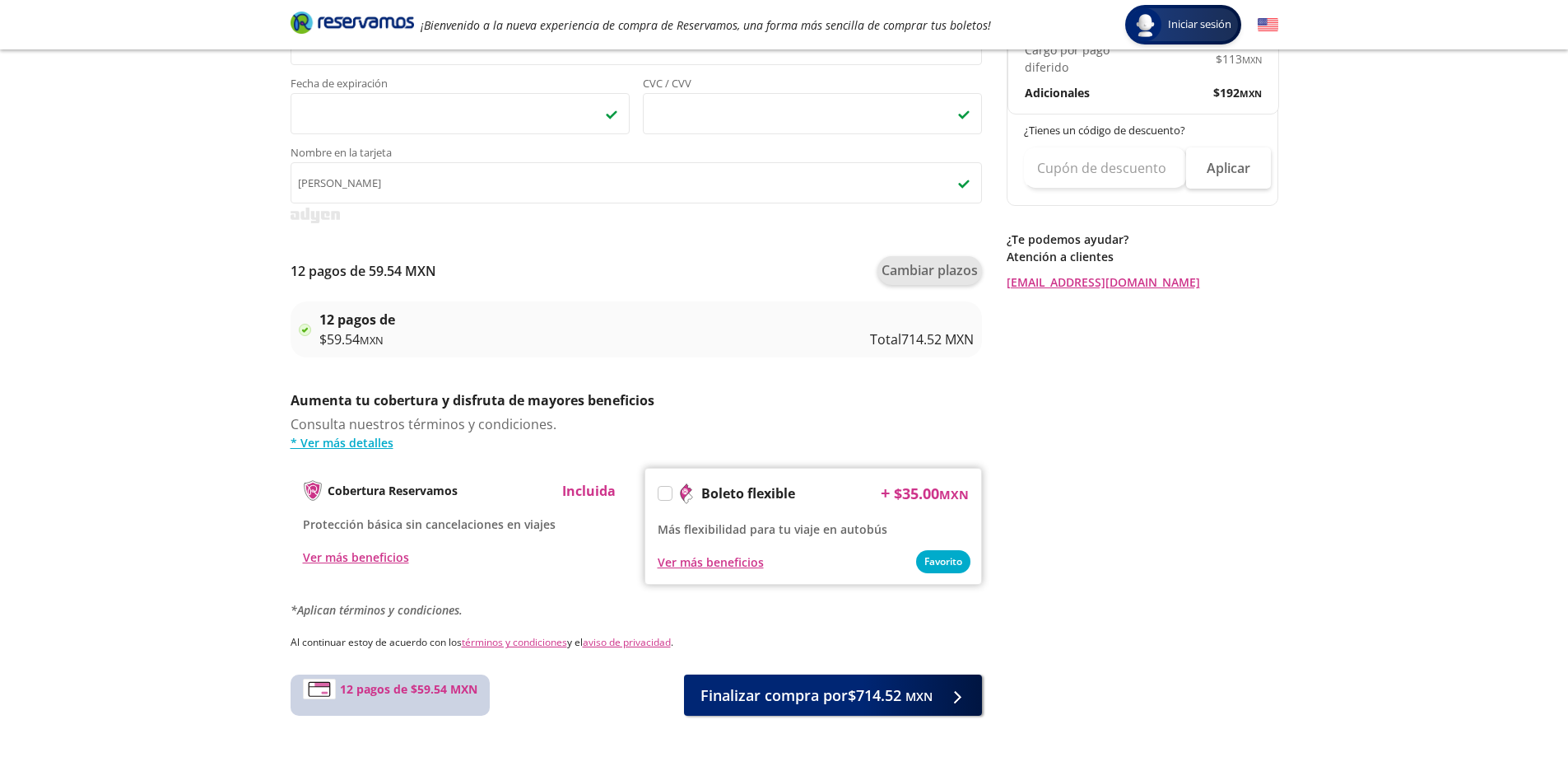
scroll to position [494, 0]
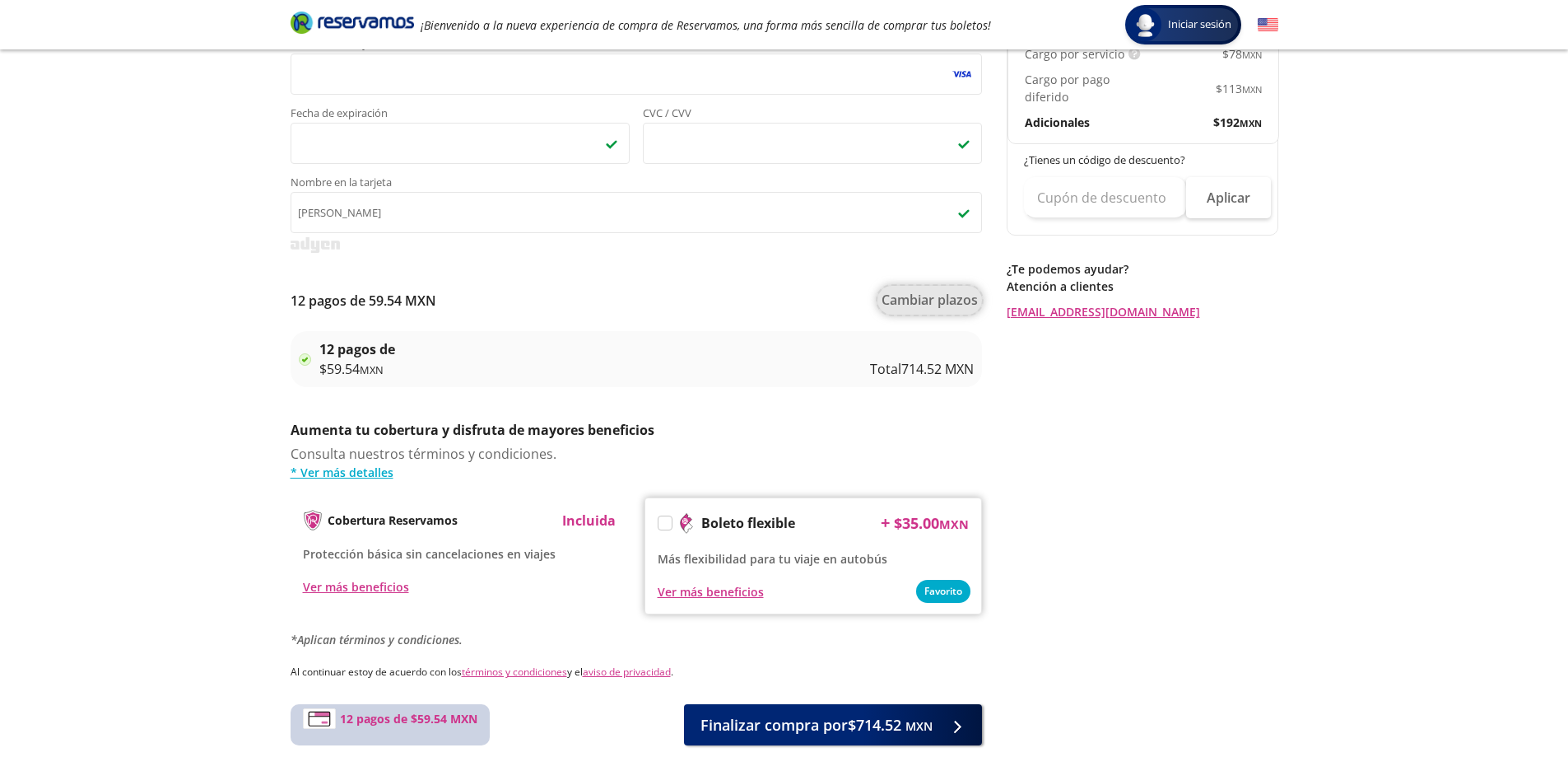
click at [920, 301] on button "Cambiar plazos" at bounding box center [929, 299] width 105 height 29
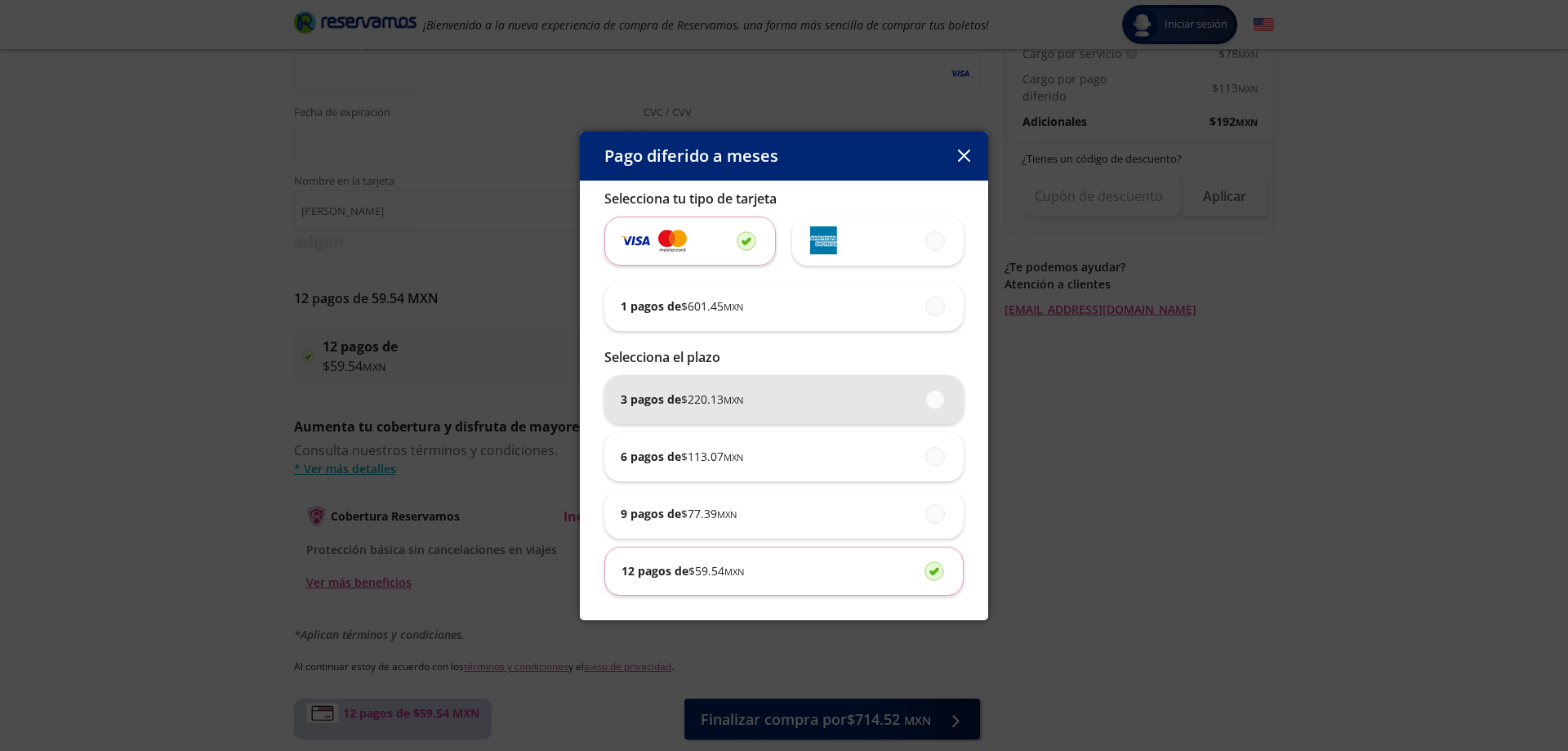
click at [785, 395] on div "3 pagos de $ 220.13 MXN" at bounding box center [784, 399] width 327 height 49
click at [925, 395] on input "3 pagos de $ 220.13 MXN" at bounding box center [931, 399] width 10 height 10
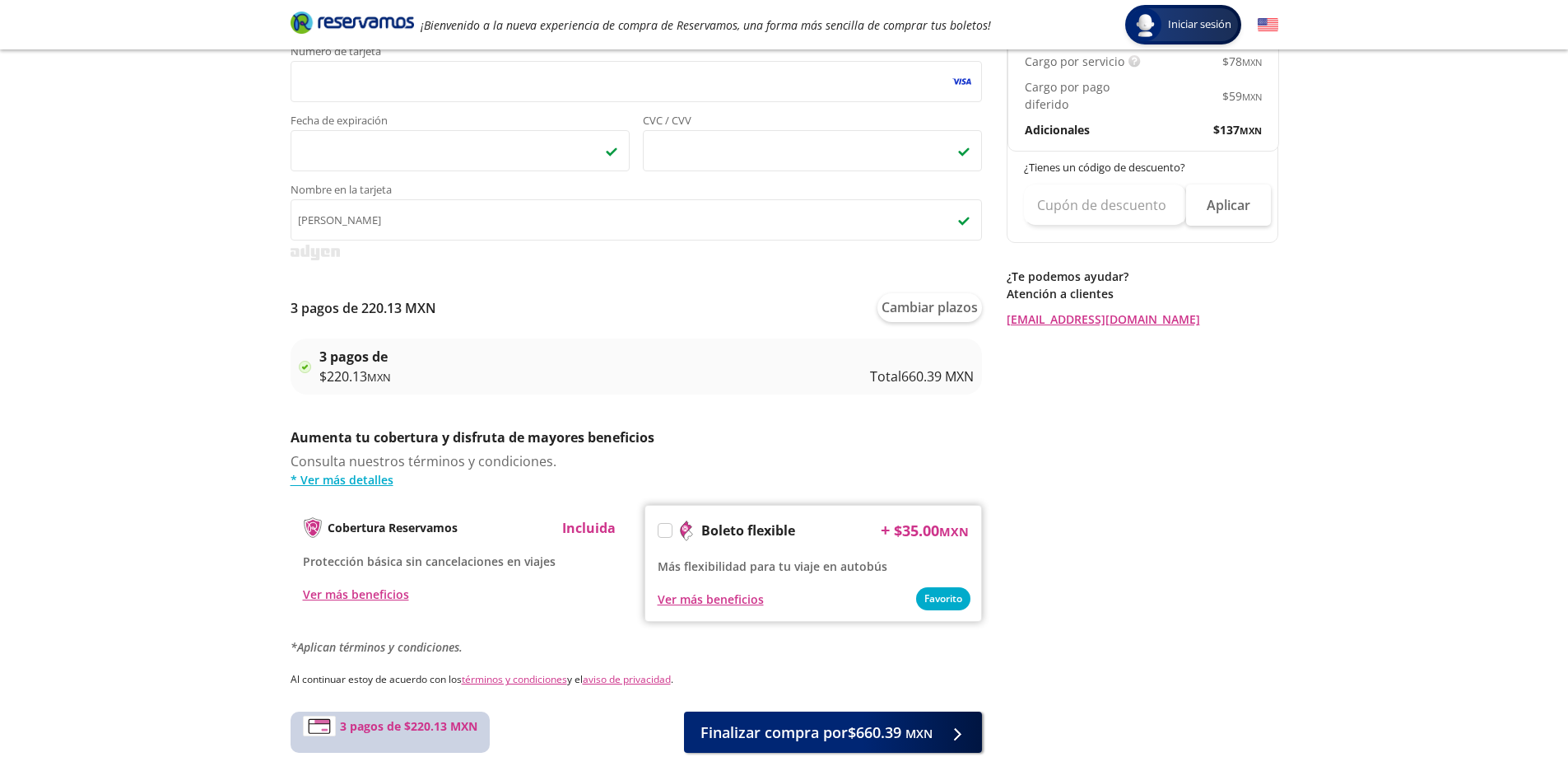
scroll to position [590, 0]
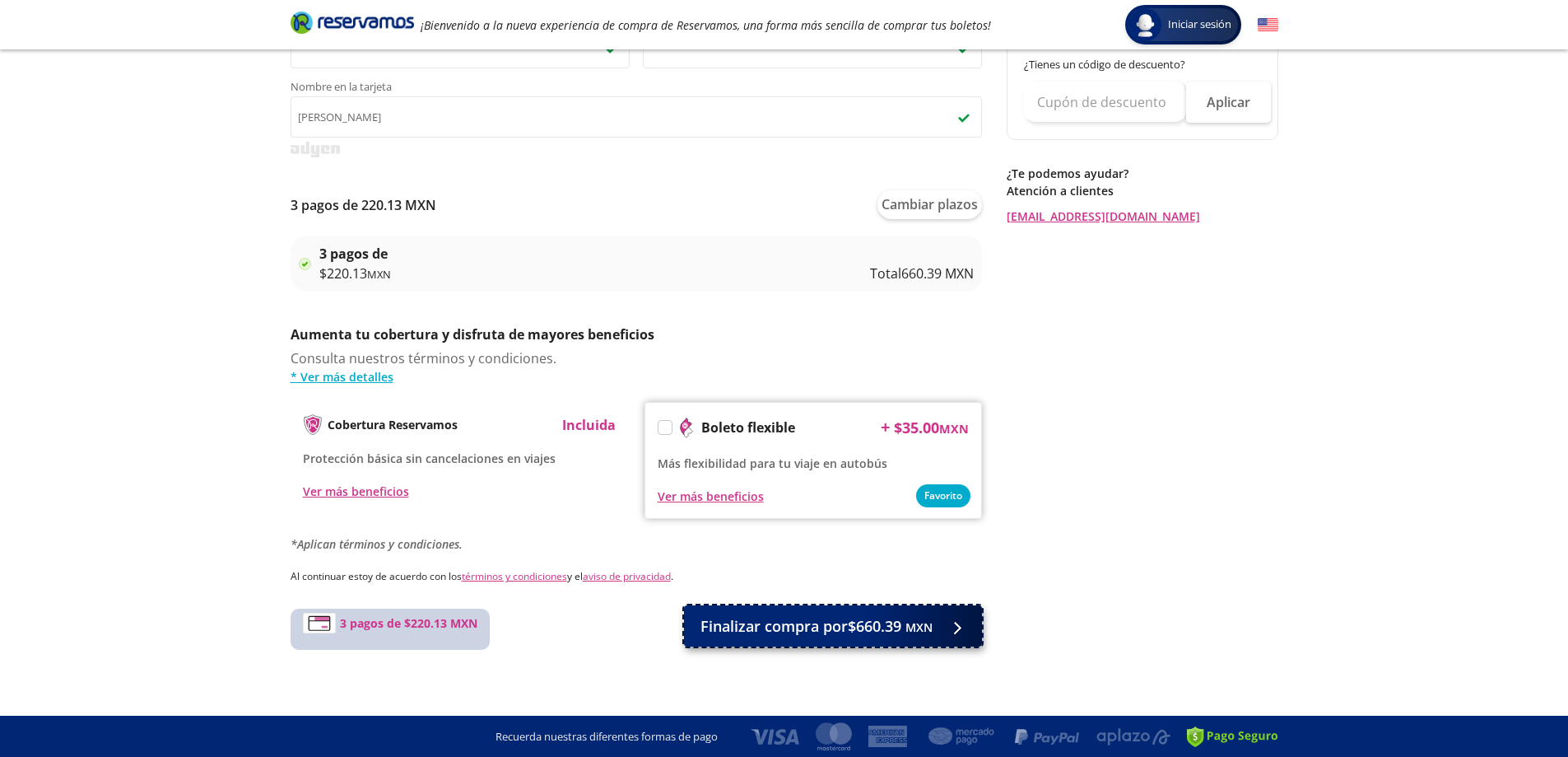
click at [794, 627] on span "Finalizar compra por $660.39 MXN" at bounding box center [817, 626] width 232 height 23
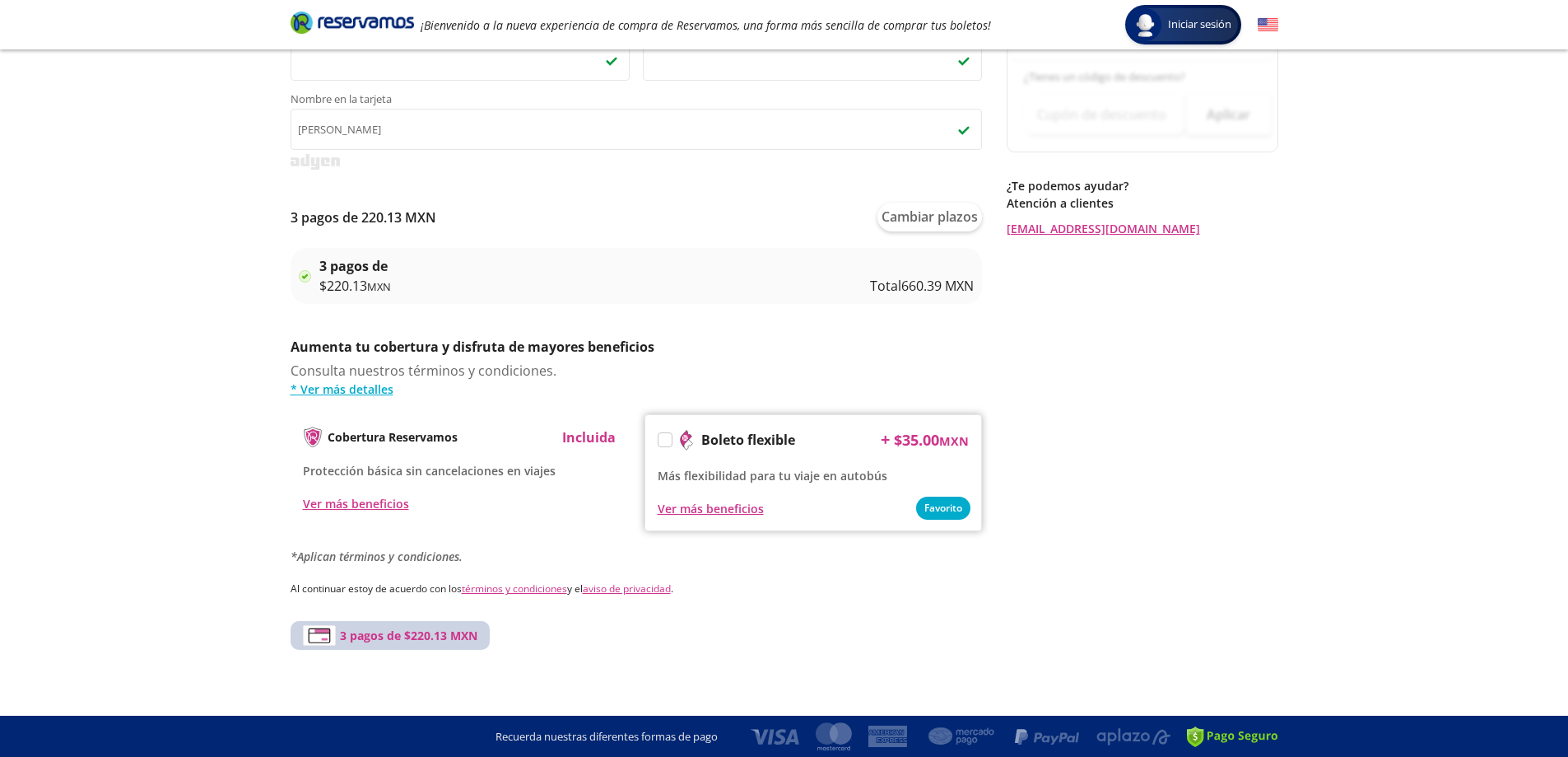
scroll to position [0, 0]
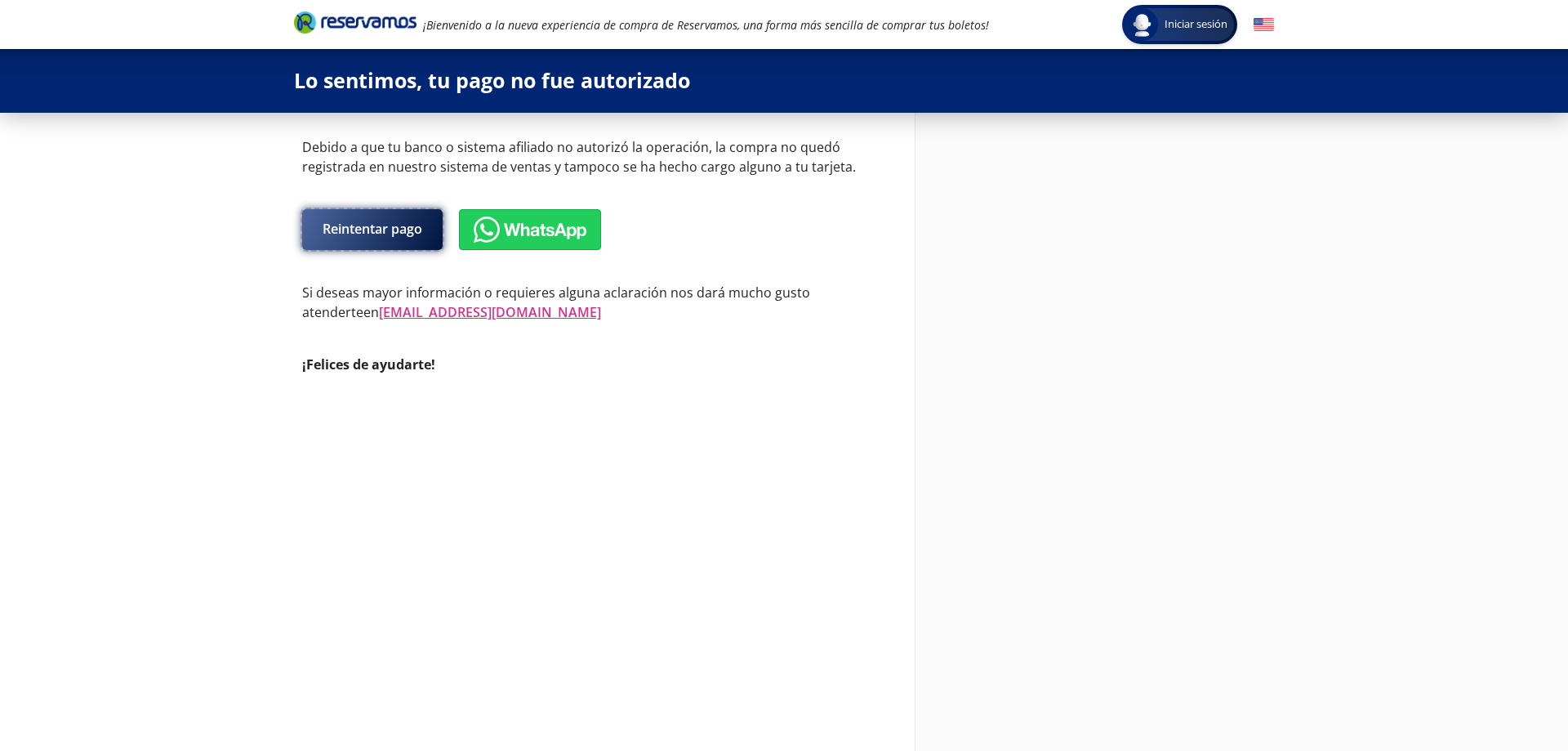
click at [355, 235] on button "Reintentar pago" at bounding box center [372, 229] width 140 height 40
select select "MX"
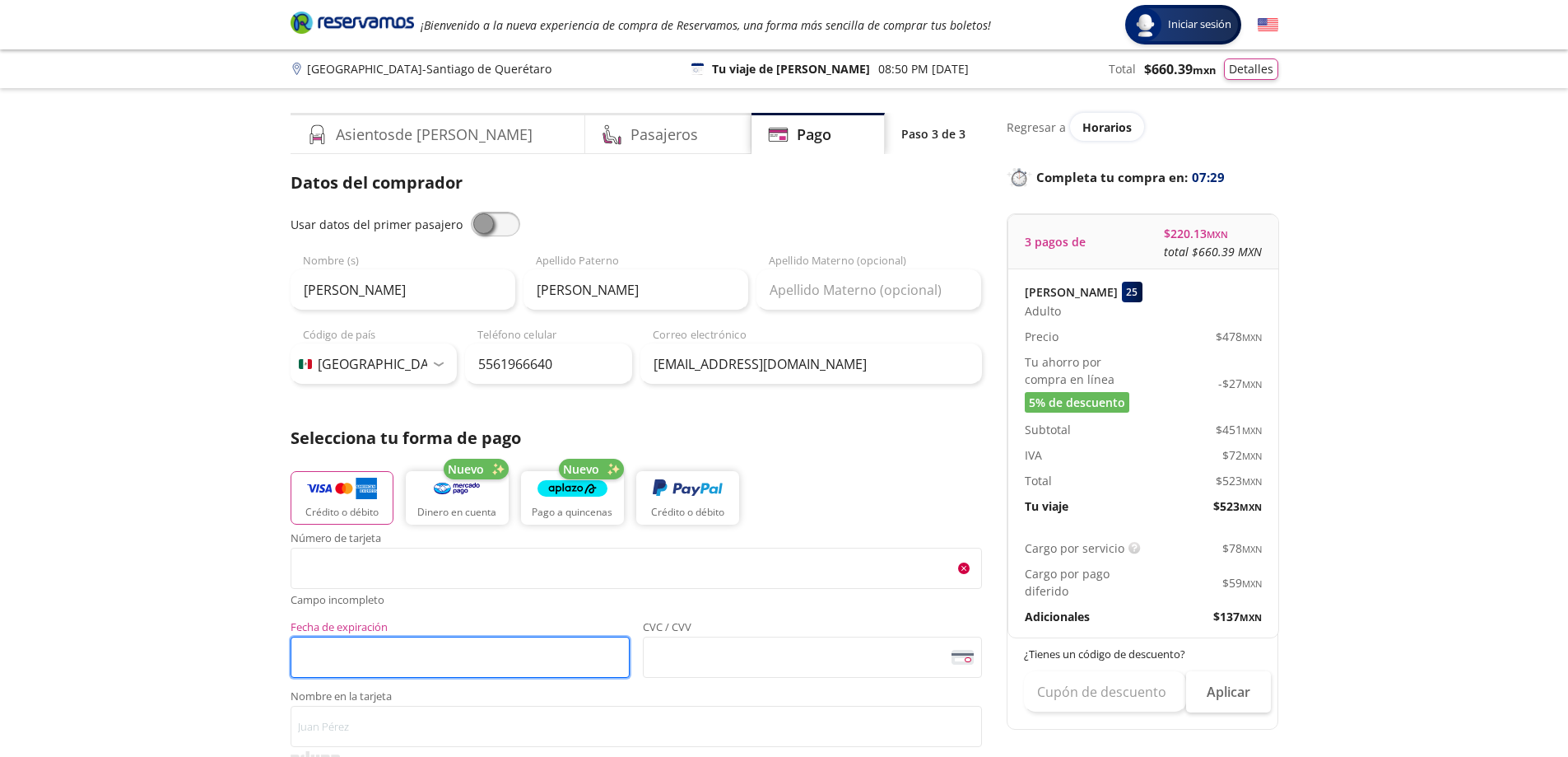
scroll to position [663, 0]
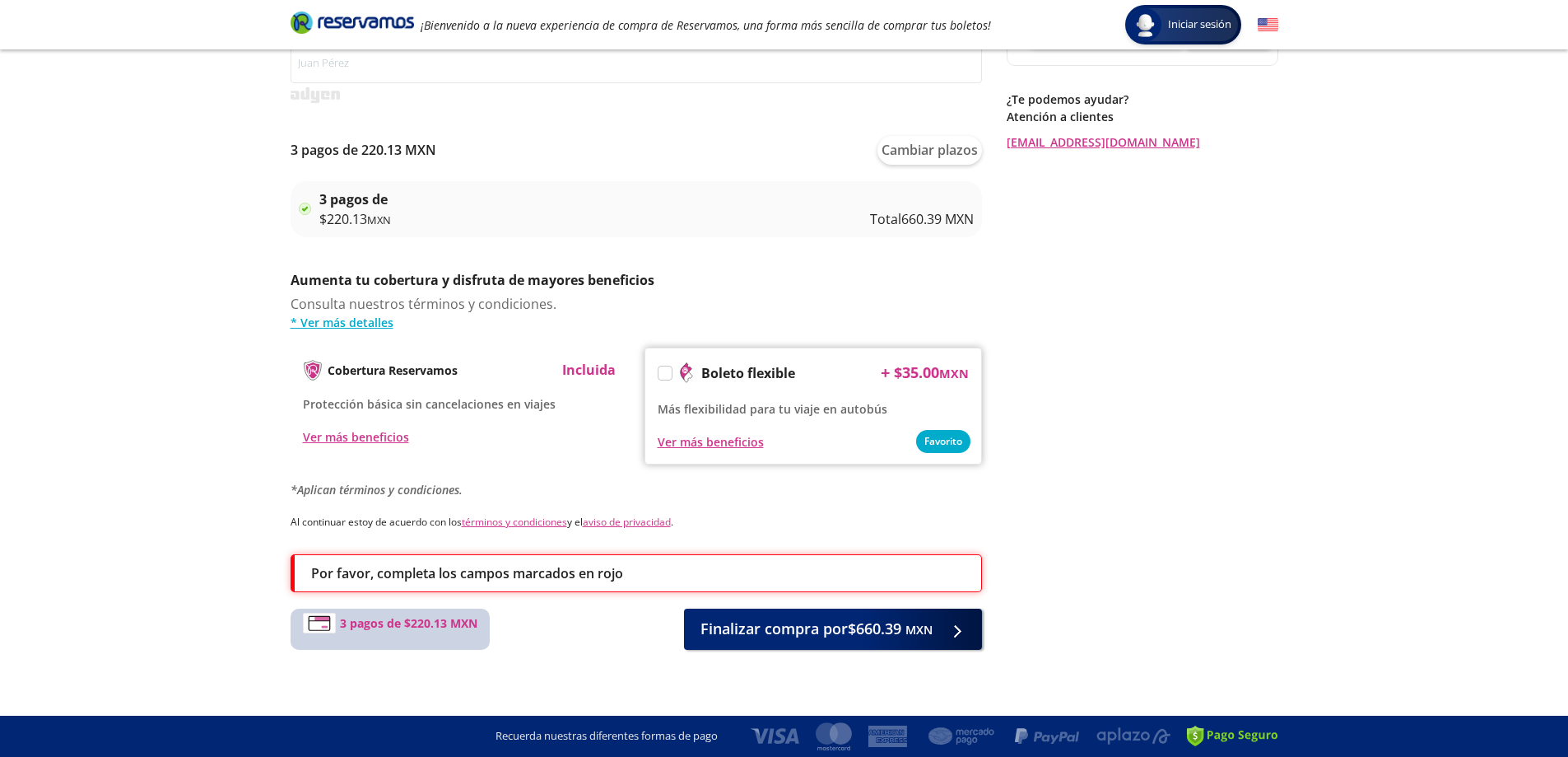
click at [654, 574] on div "Por favor, completa los campos marcados en rojo" at bounding box center [638, 572] width 654 height 20
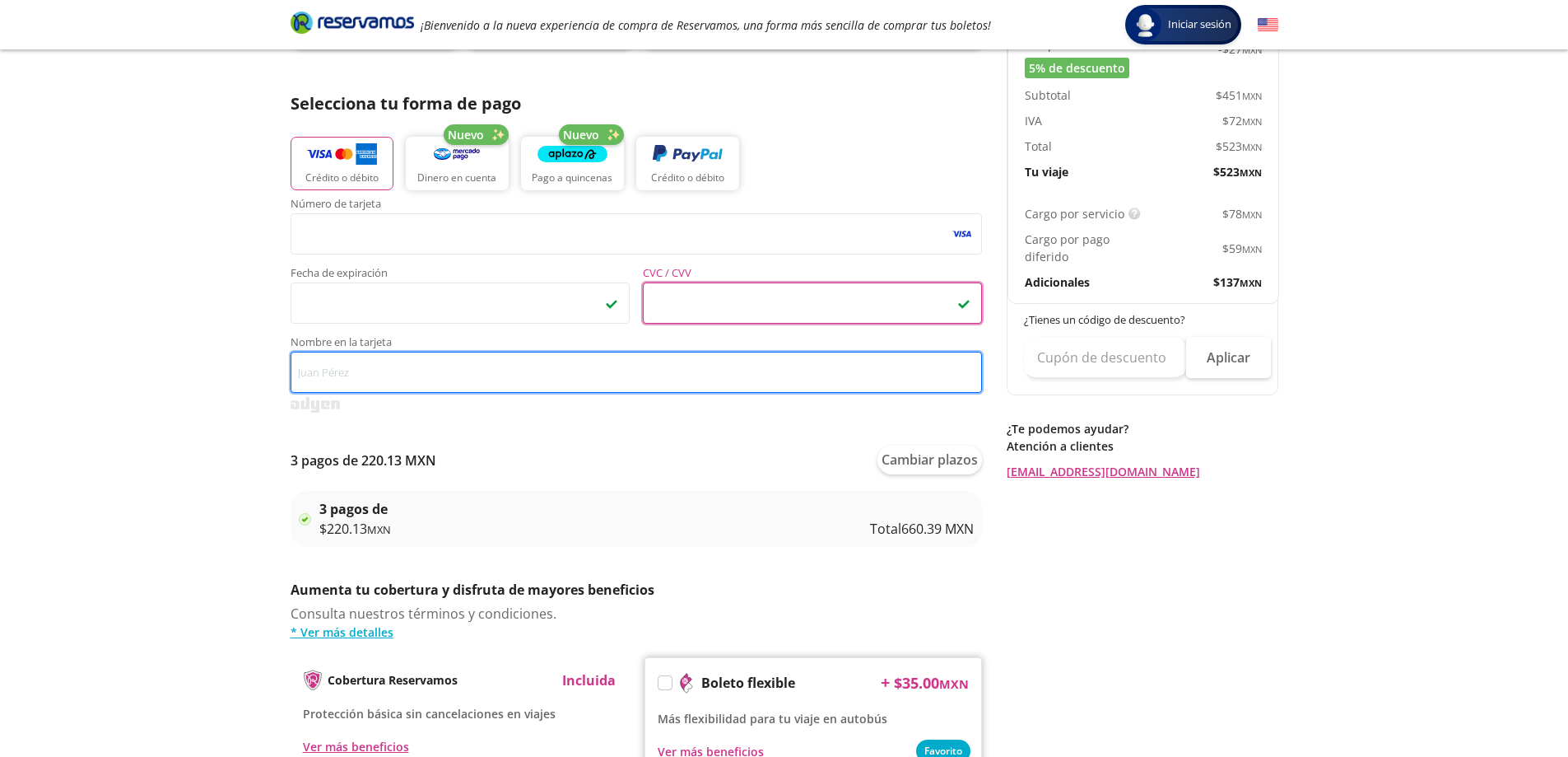
click at [357, 366] on input "Nombre en la tarjeta" at bounding box center [636, 371] width 692 height 41
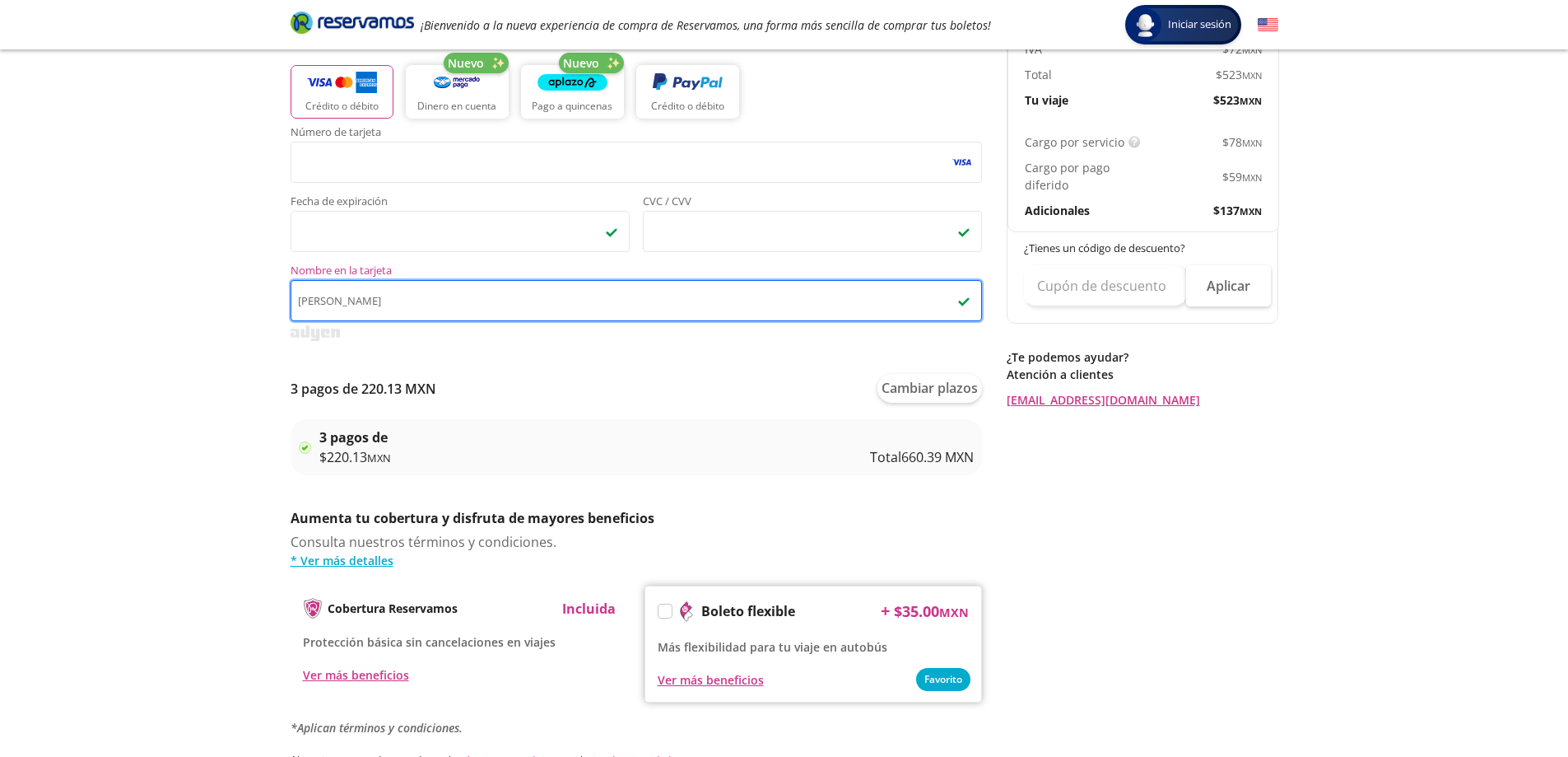
scroll to position [499, 0]
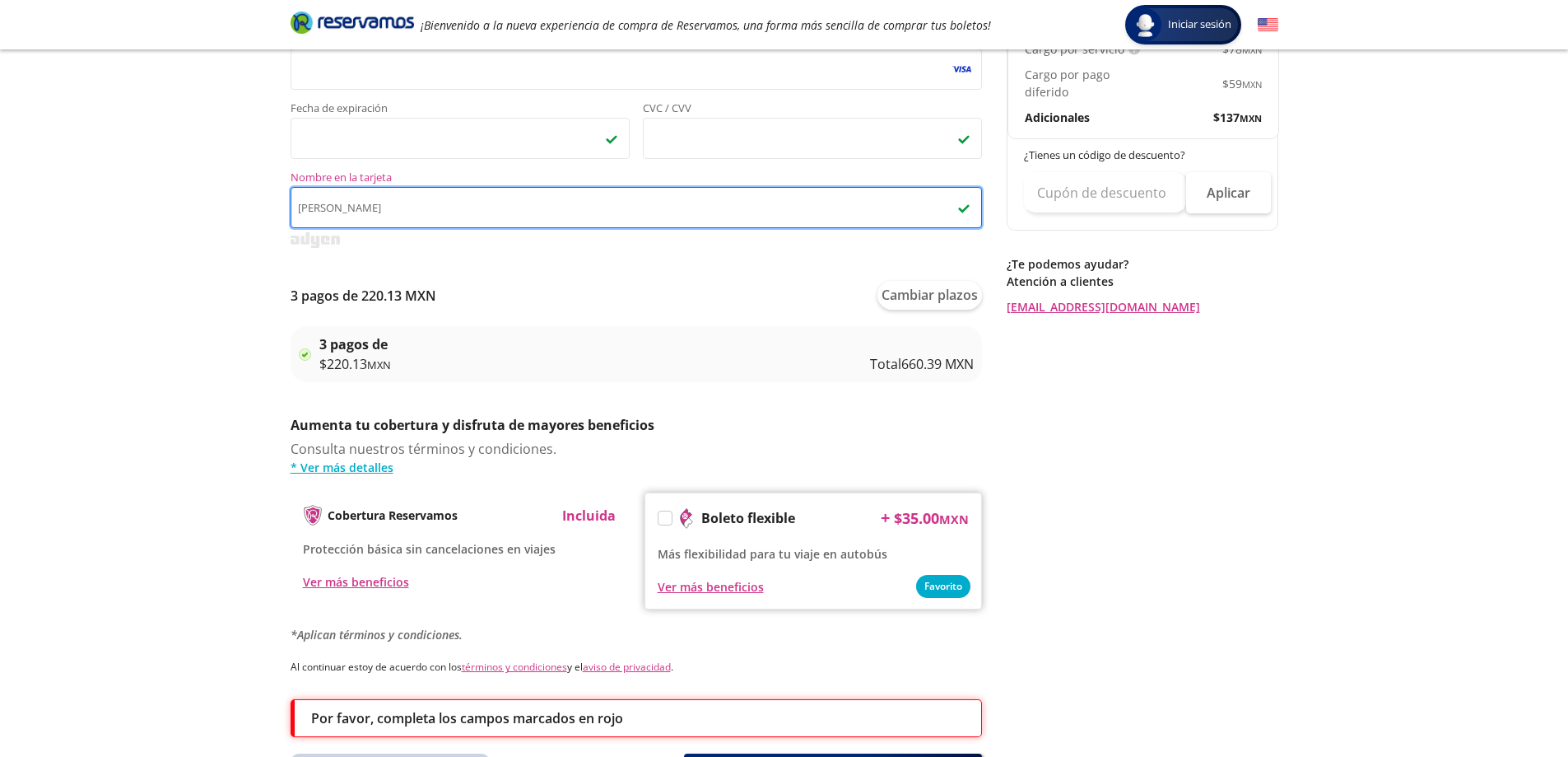
type input "Mauricio Lopez"
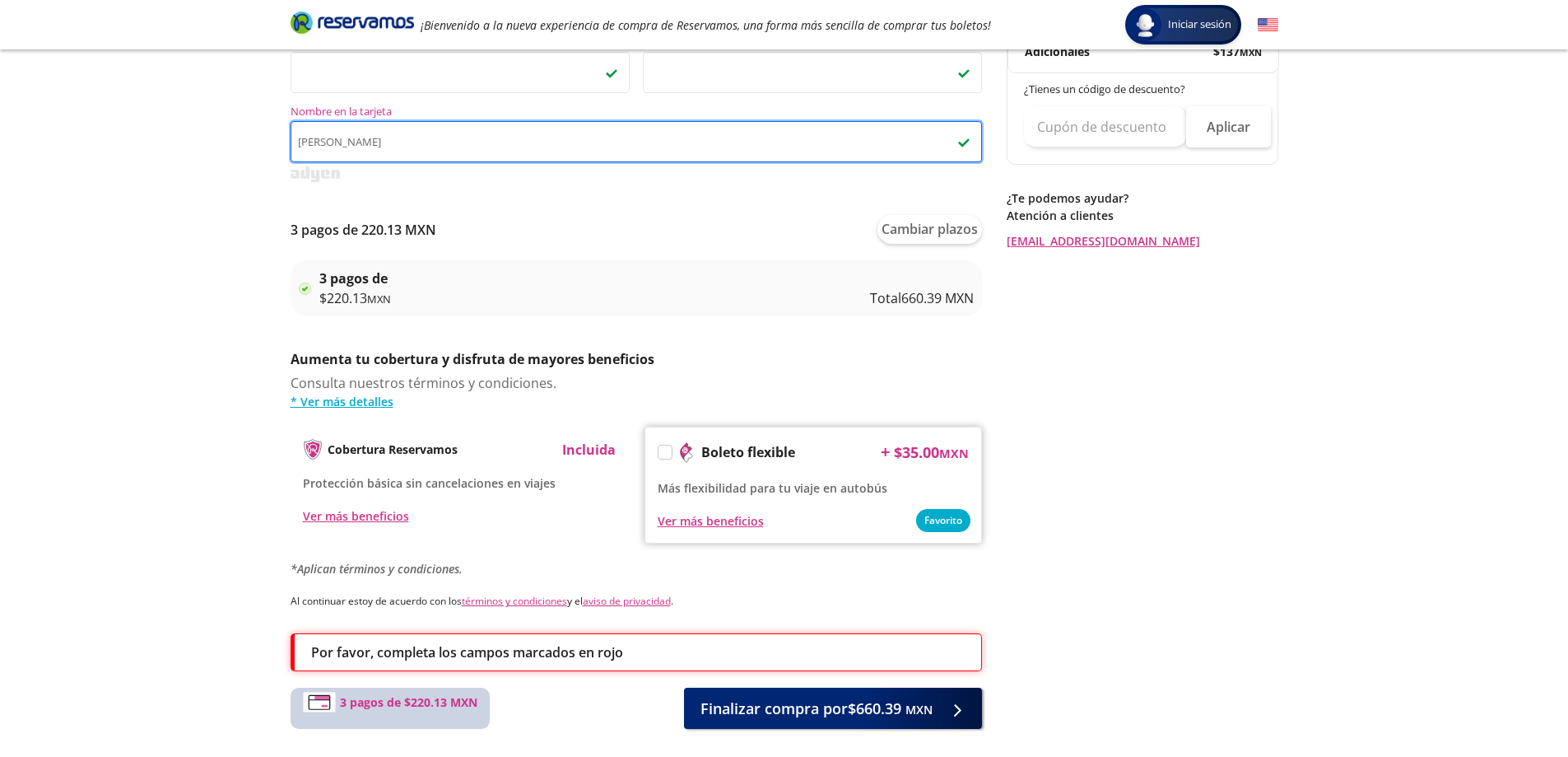
scroll to position [644, 0]
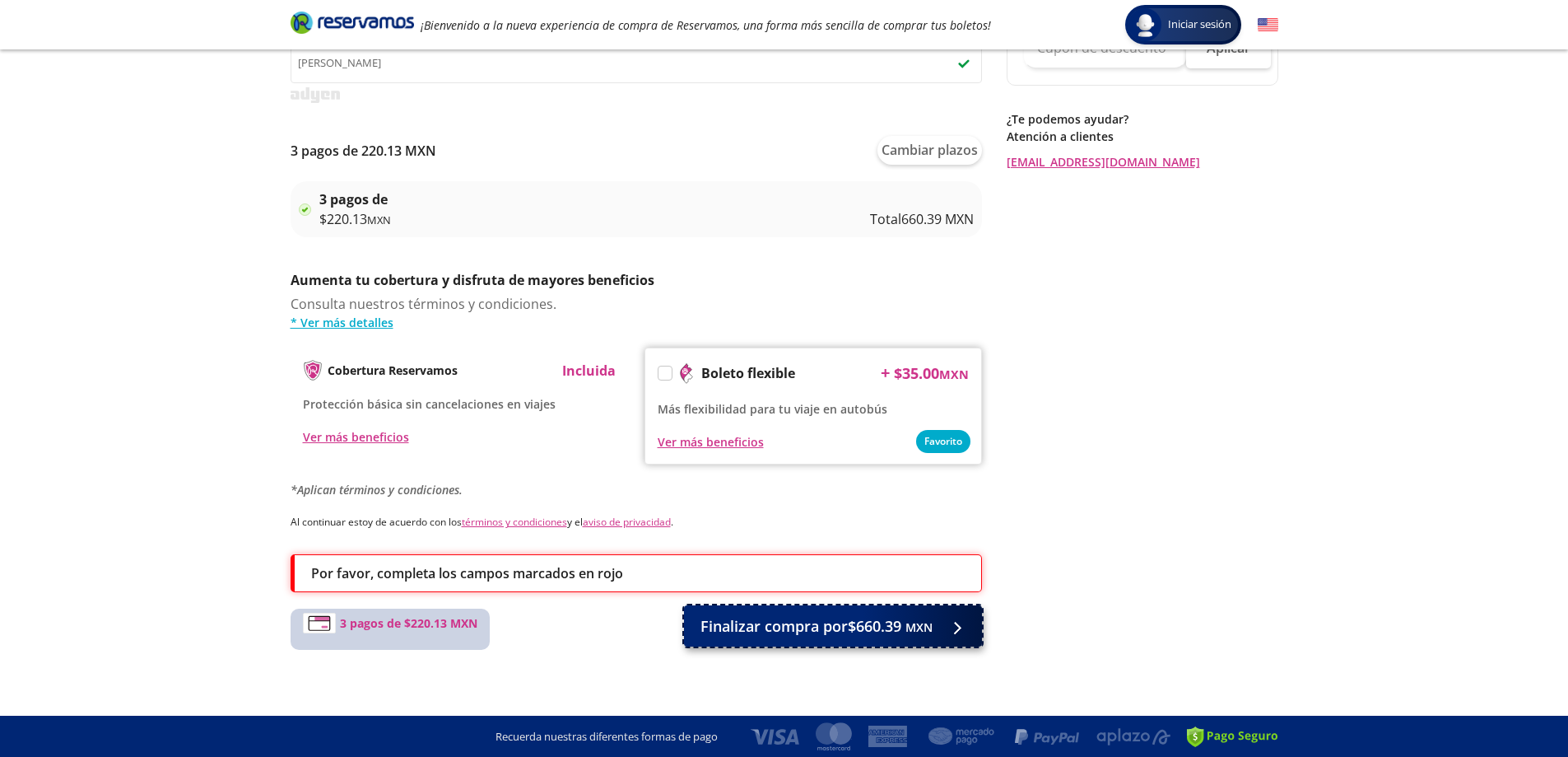
click at [888, 624] on span "Finalizar compra por $660.39 MXN" at bounding box center [817, 626] width 232 height 23
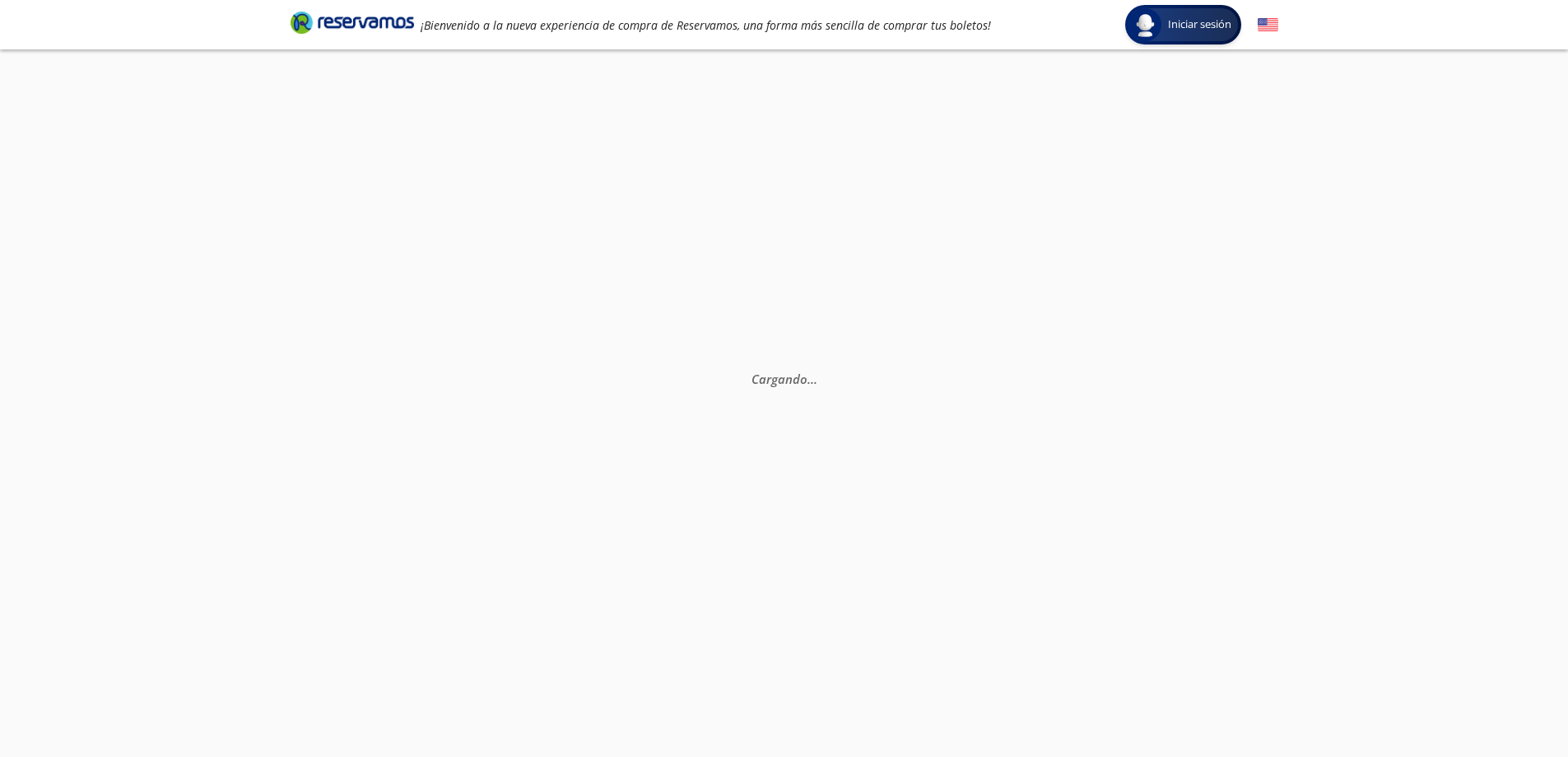
scroll to position [0, 0]
